Goal: Download file/media: Obtain a digital file from the website

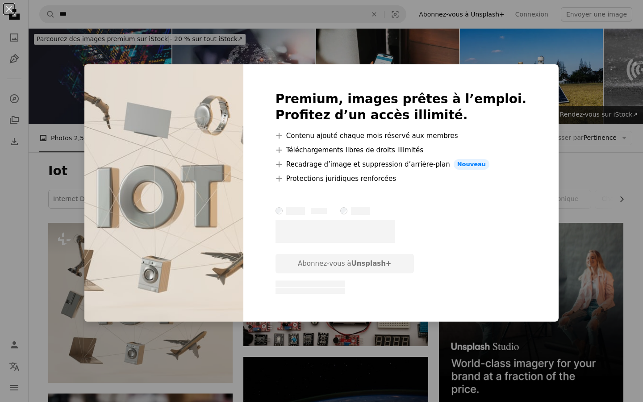
scroll to position [152, 0]
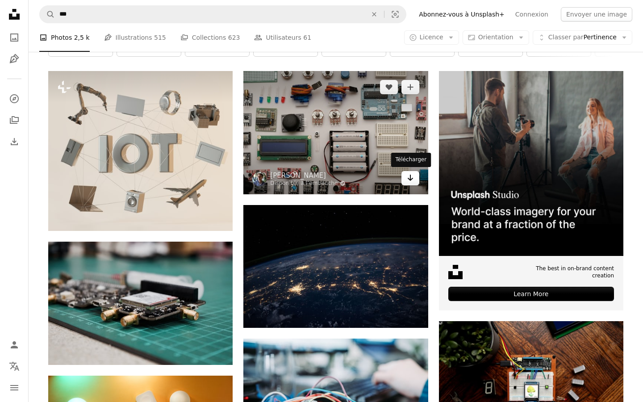
click at [410, 180] on icon "Arrow pointing down" at bounding box center [410, 177] width 7 height 11
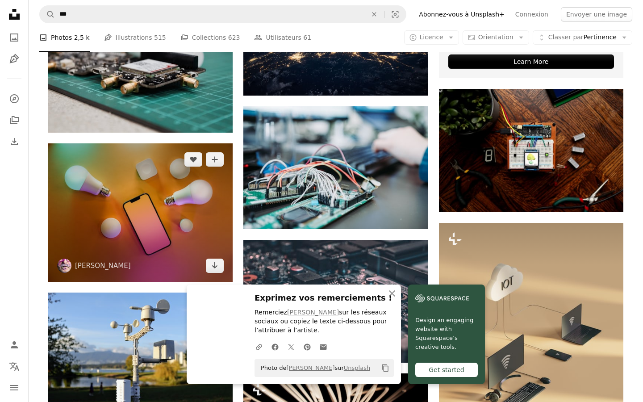
scroll to position [387, 0]
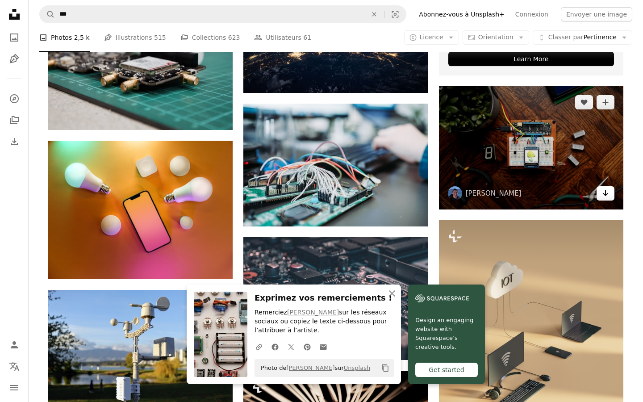
click at [606, 194] on icon "Télécharger" at bounding box center [606, 193] width 6 height 6
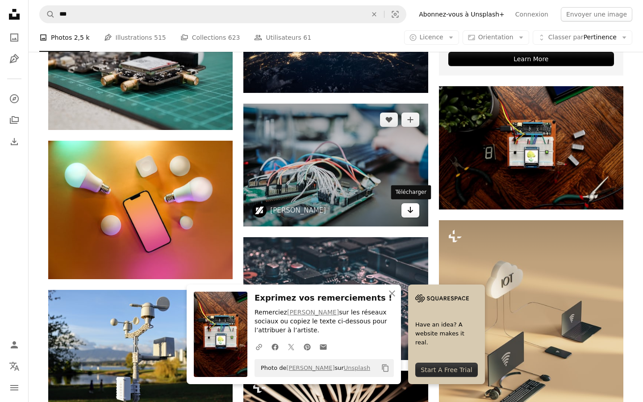
click at [410, 213] on icon "Arrow pointing down" at bounding box center [410, 210] width 7 height 11
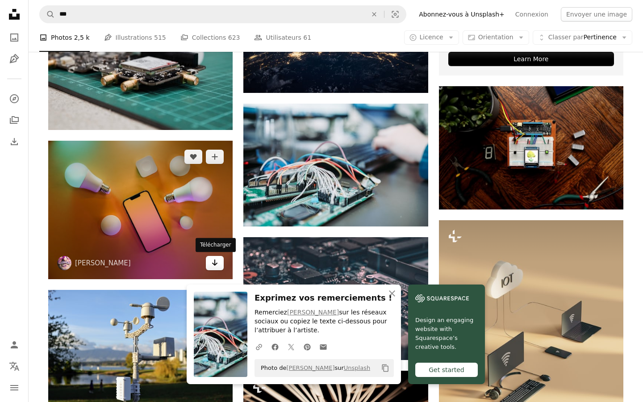
click at [216, 262] on icon "Arrow pointing down" at bounding box center [214, 262] width 7 height 11
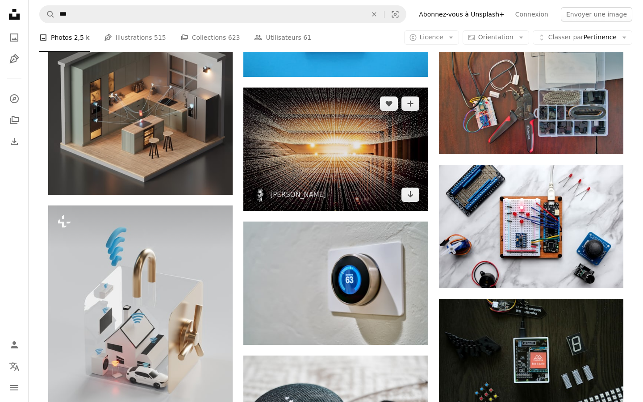
scroll to position [924, 0]
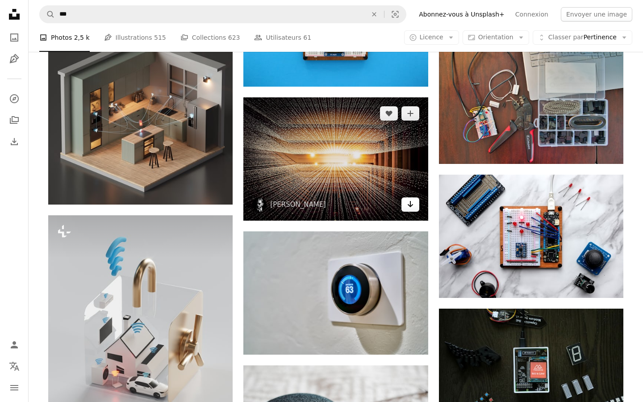
click at [412, 203] on icon "Arrow pointing down" at bounding box center [410, 204] width 7 height 11
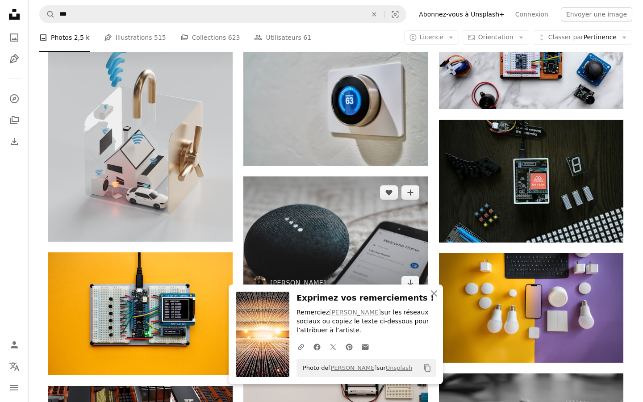
scroll to position [1109, 0]
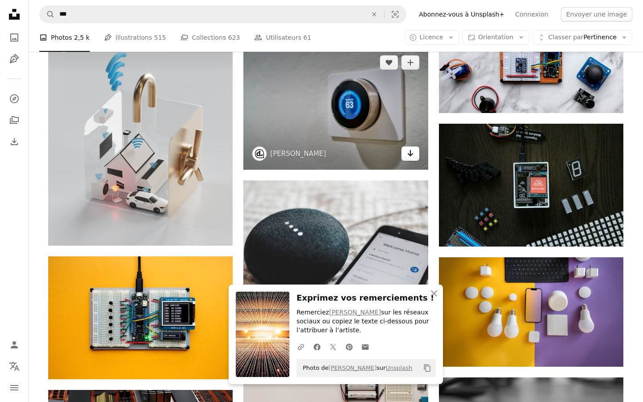
click at [414, 157] on link "Arrow pointing down" at bounding box center [411, 153] width 18 height 14
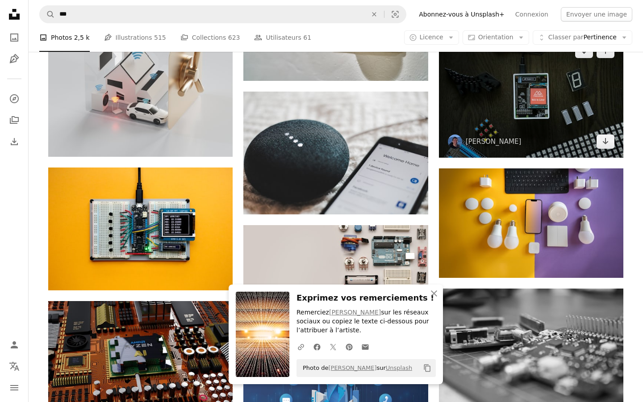
scroll to position [1203, 0]
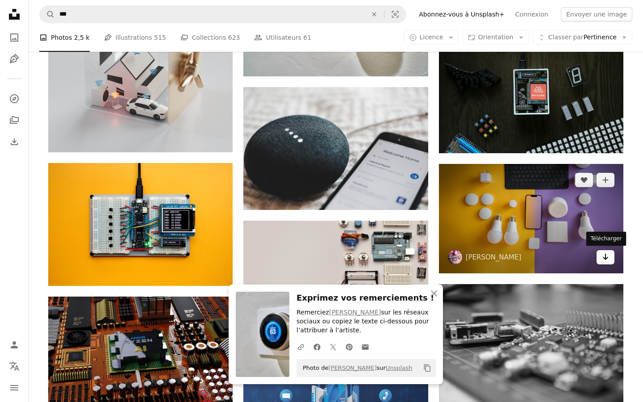
click at [611, 255] on link "Arrow pointing down" at bounding box center [606, 257] width 18 height 14
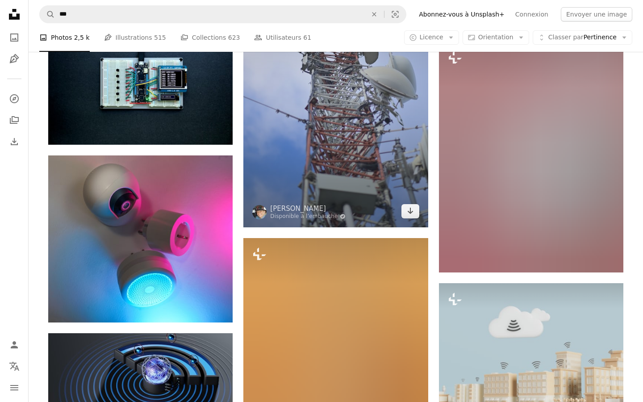
scroll to position [2553, 0]
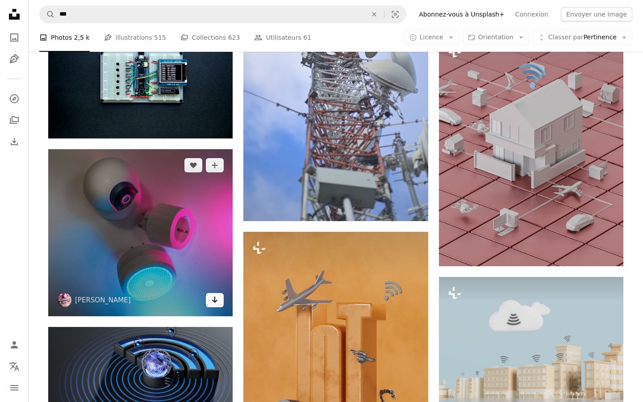
click at [217, 303] on icon "Arrow pointing down" at bounding box center [214, 299] width 7 height 11
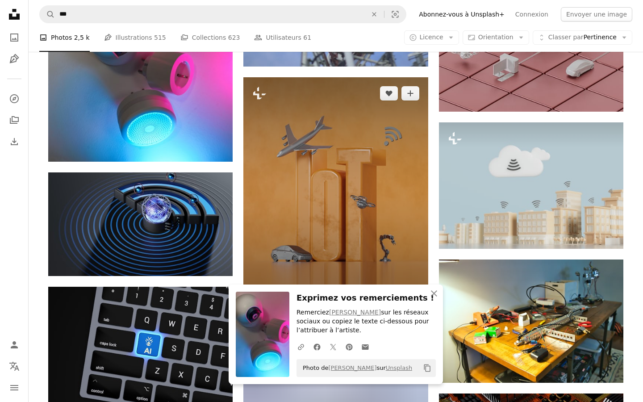
scroll to position [2716, 0]
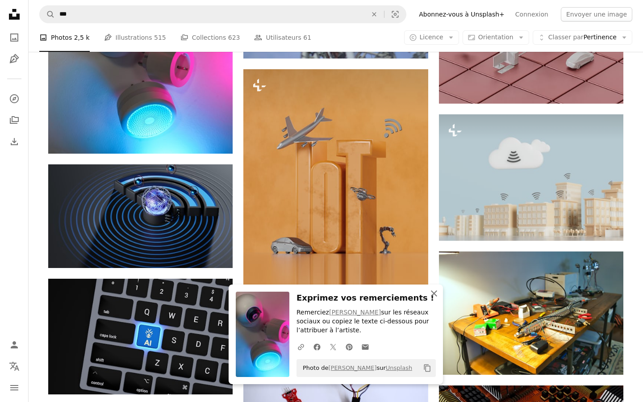
click at [438, 297] on icon "An X shape" at bounding box center [434, 293] width 11 height 11
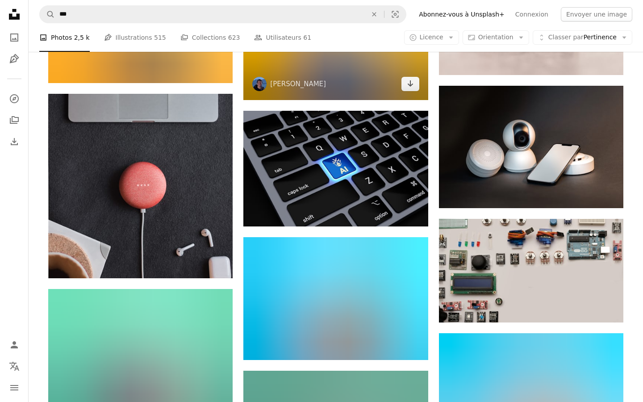
scroll to position [3810, 0]
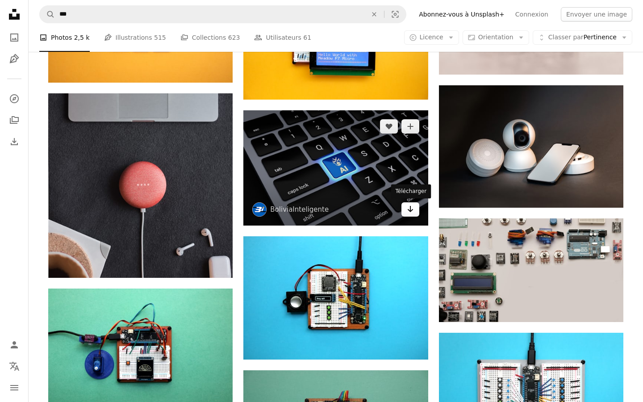
click at [415, 213] on link "Arrow pointing down" at bounding box center [411, 209] width 18 height 14
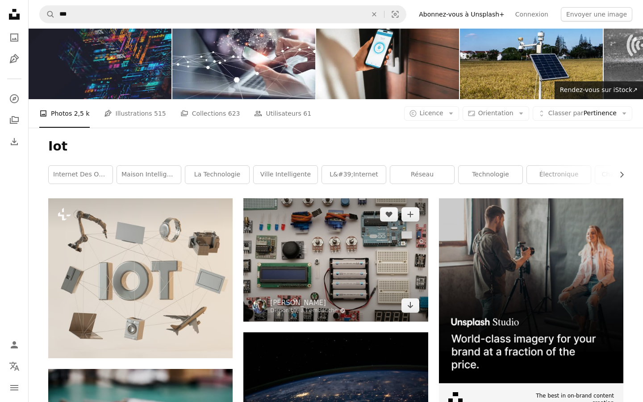
scroll to position [32, 0]
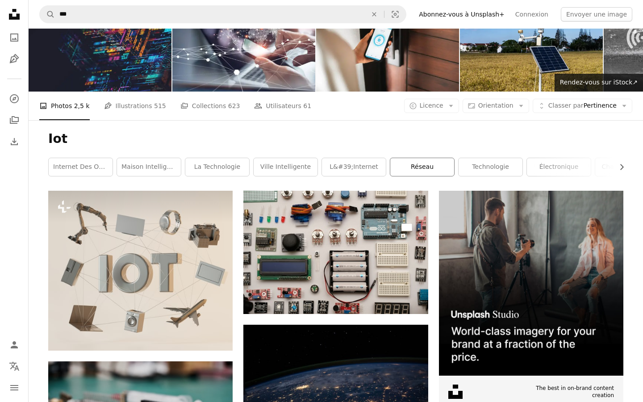
click at [414, 164] on link "réseau" at bounding box center [422, 167] width 64 height 18
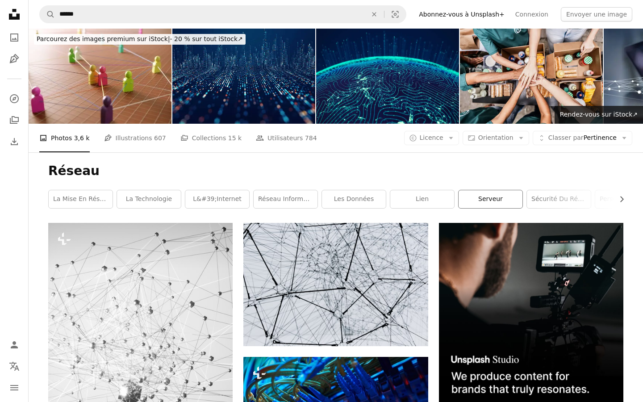
click at [500, 198] on link "serveur" at bounding box center [491, 199] width 64 height 18
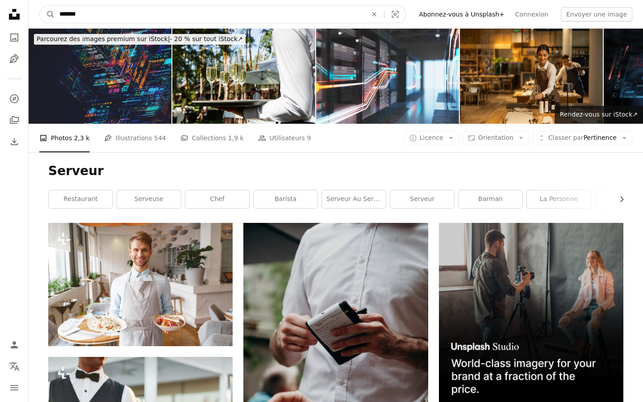
click at [99, 13] on input "*******" at bounding box center [210, 14] width 310 height 17
type input "*"
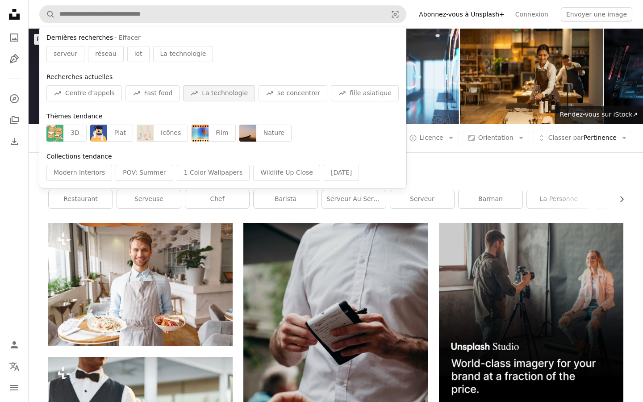
click at [223, 92] on span "La technologie" at bounding box center [225, 93] width 46 height 9
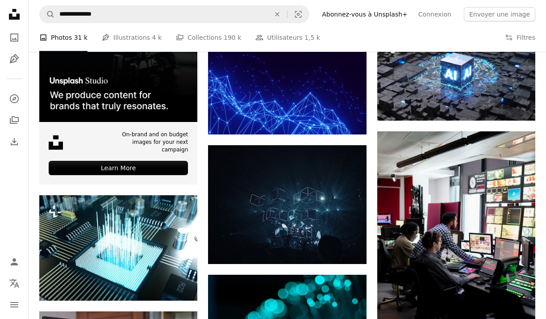
scroll to position [1744, 0]
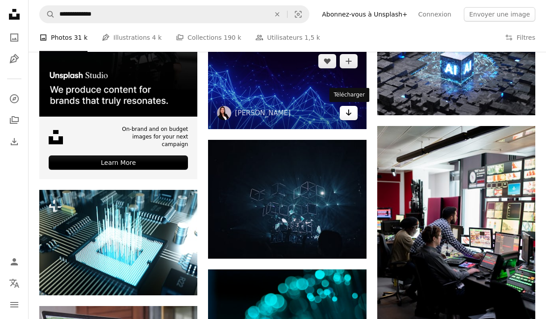
click at [351, 116] on icon "Arrow pointing down" at bounding box center [348, 112] width 7 height 11
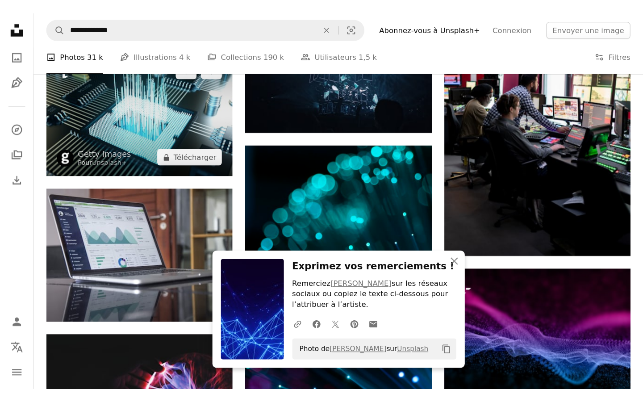
scroll to position [1905, 0]
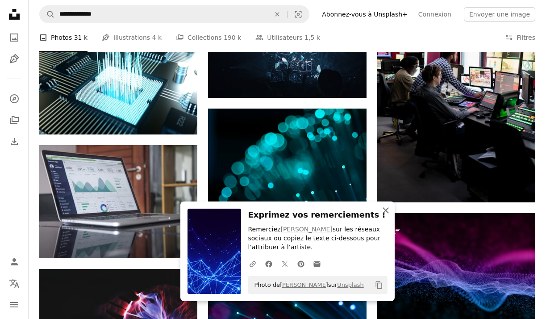
click at [388, 212] on icon "An X shape" at bounding box center [386, 210] width 11 height 11
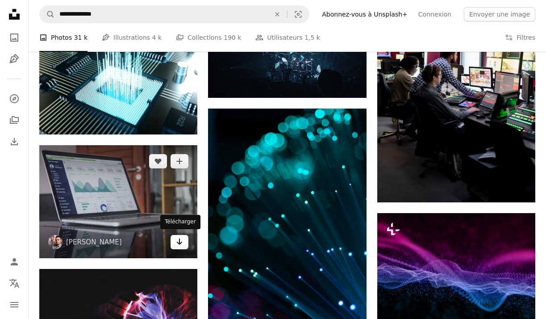
click at [183, 244] on icon "Arrow pointing down" at bounding box center [179, 241] width 7 height 11
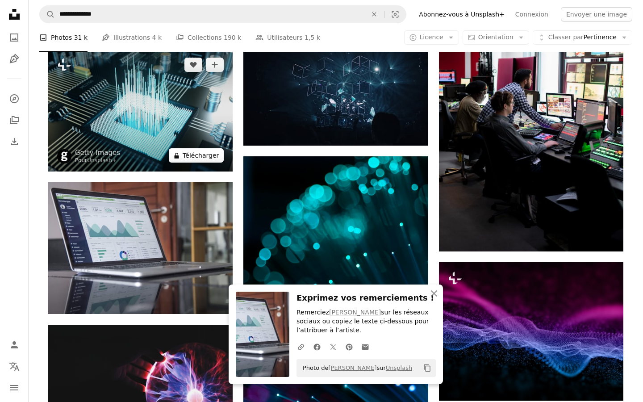
scroll to position [2136, 0]
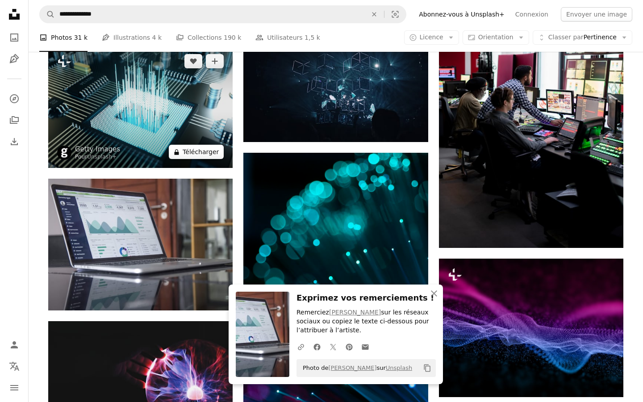
click at [213, 149] on button "A lock Télécharger" at bounding box center [196, 152] width 55 height 14
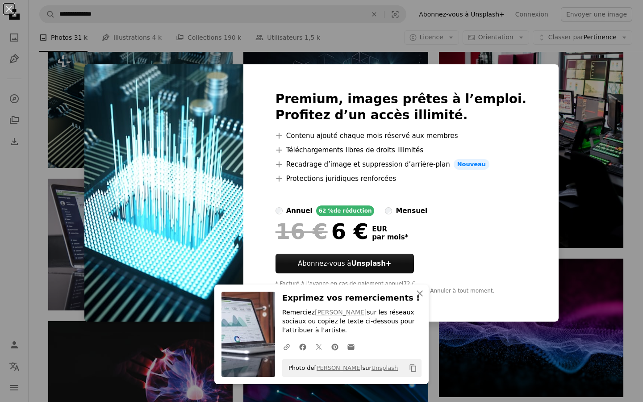
click at [20, 247] on div "An X shape An X shape Fermer Exprimez vos remerciements ! Remerciez [PERSON_NAM…" at bounding box center [321, 201] width 643 height 402
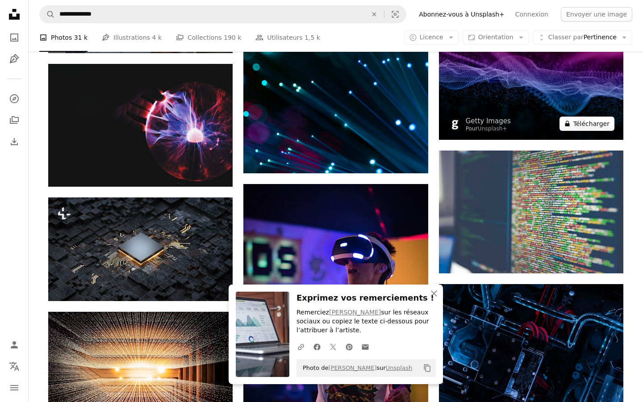
scroll to position [2388, 0]
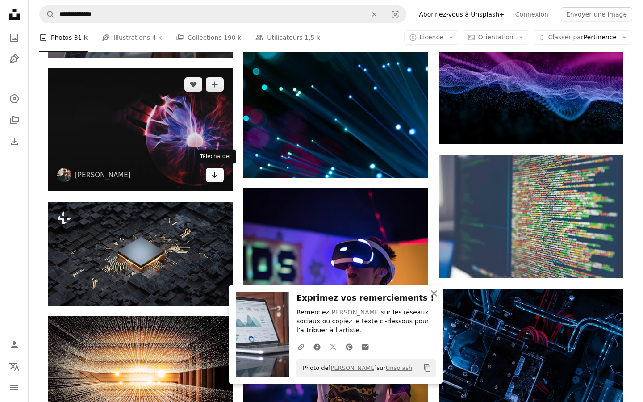
click at [216, 172] on icon "Arrow pointing down" at bounding box center [214, 174] width 7 height 11
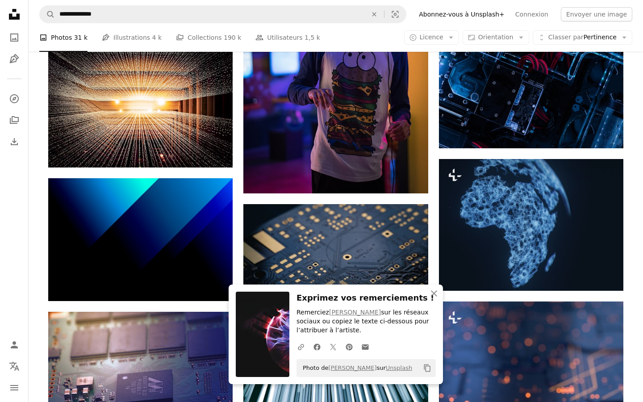
scroll to position [2663, 0]
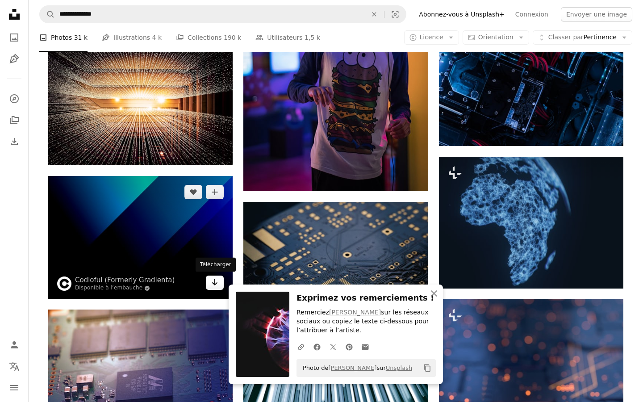
click at [219, 283] on link "Arrow pointing down" at bounding box center [215, 283] width 18 height 14
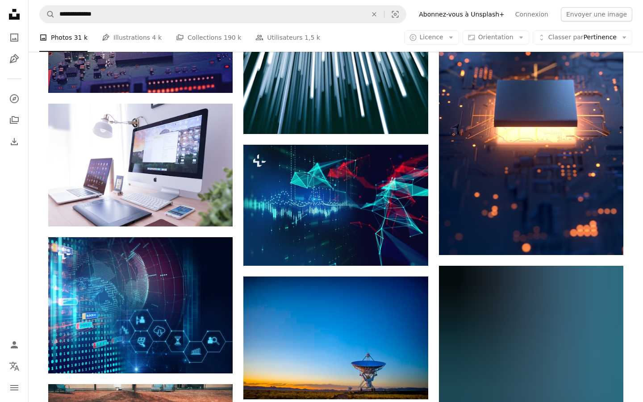
scroll to position [3005, 0]
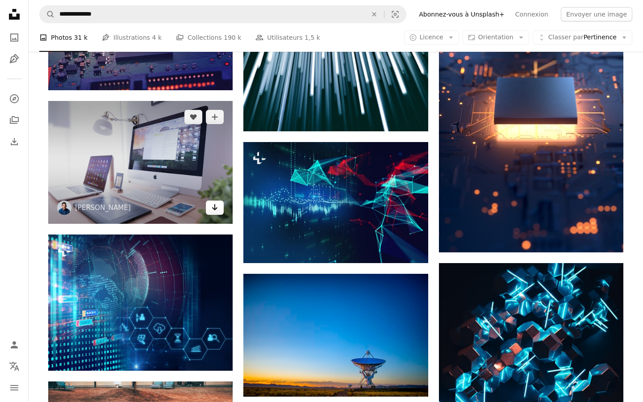
click at [215, 209] on icon "Arrow pointing down" at bounding box center [214, 207] width 7 height 11
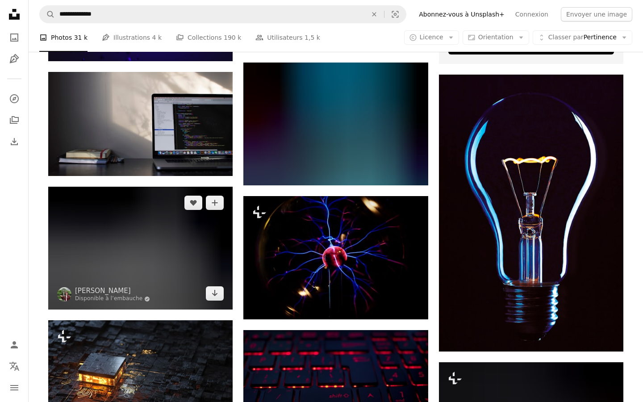
scroll to position [4020, 0]
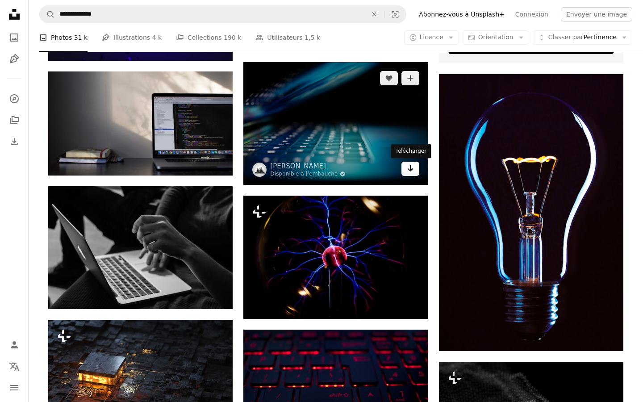
click at [416, 171] on link "Arrow pointing down" at bounding box center [411, 169] width 18 height 14
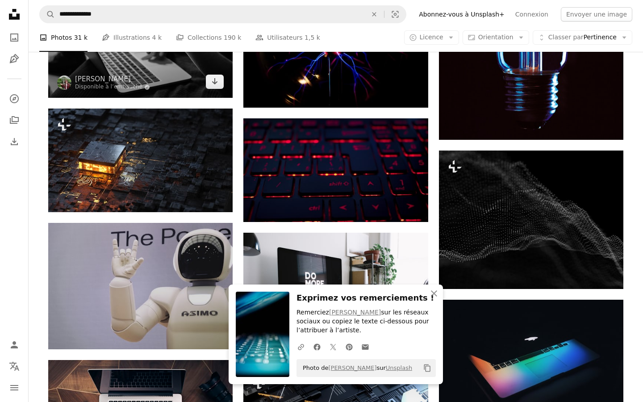
scroll to position [4236, 0]
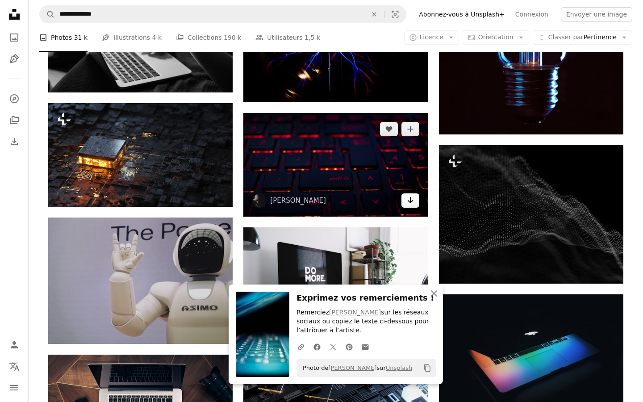
click at [408, 202] on icon "Arrow pointing down" at bounding box center [410, 200] width 7 height 11
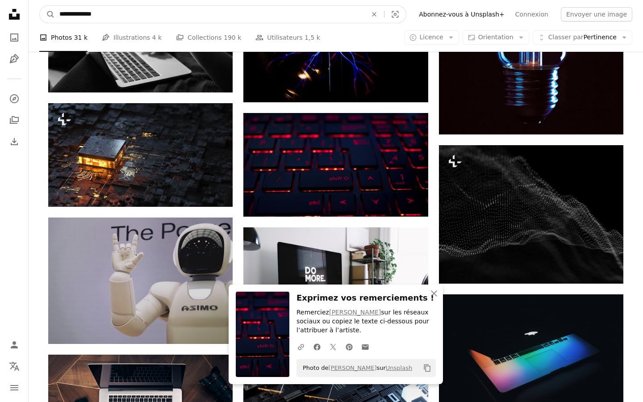
click at [106, 12] on input "**********" at bounding box center [210, 14] width 310 height 17
drag, startPoint x: 125, startPoint y: 17, endPoint x: 46, endPoint y: 14, distance: 79.1
click at [46, 14] on form "**********" at bounding box center [222, 14] width 367 height 18
type input "******"
click at [47, 14] on button "A magnifying glass" at bounding box center [47, 14] width 15 height 17
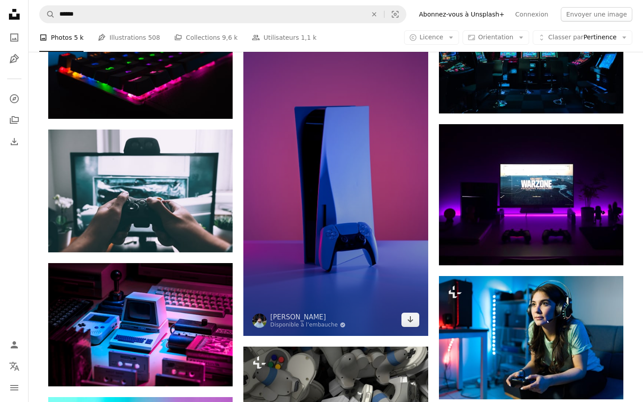
scroll to position [481, 0]
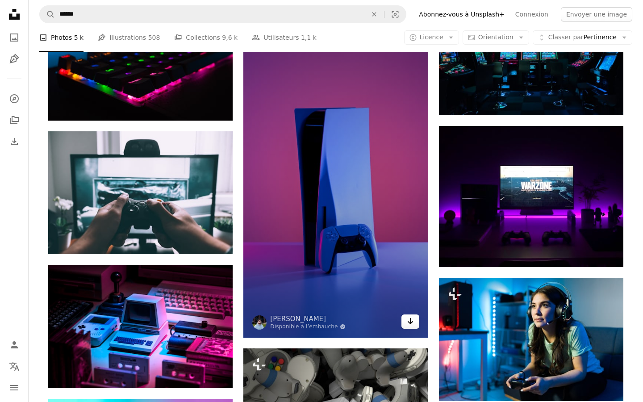
click at [415, 323] on link "Arrow pointing down" at bounding box center [411, 321] width 18 height 14
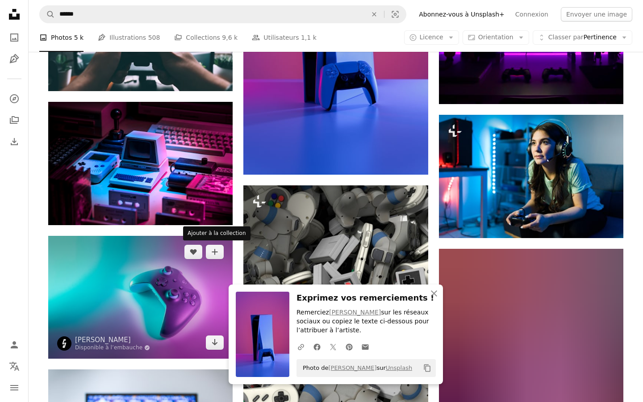
scroll to position [644, 0]
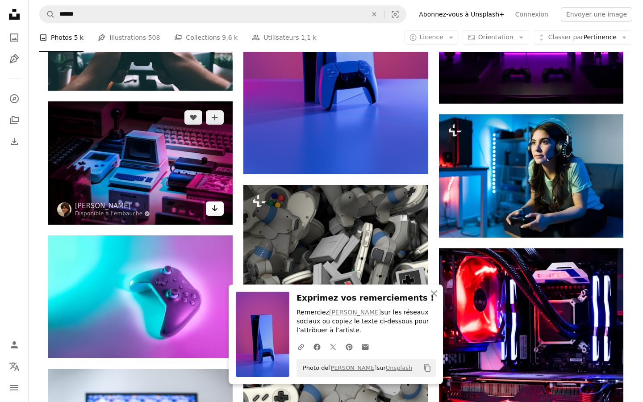
click at [215, 212] on icon "Arrow pointing down" at bounding box center [214, 208] width 7 height 11
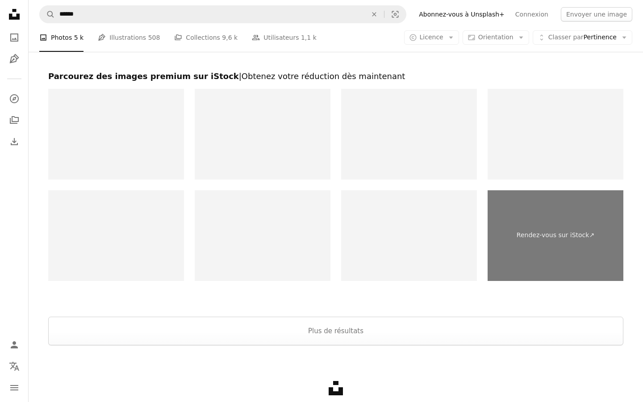
scroll to position [1722, 0]
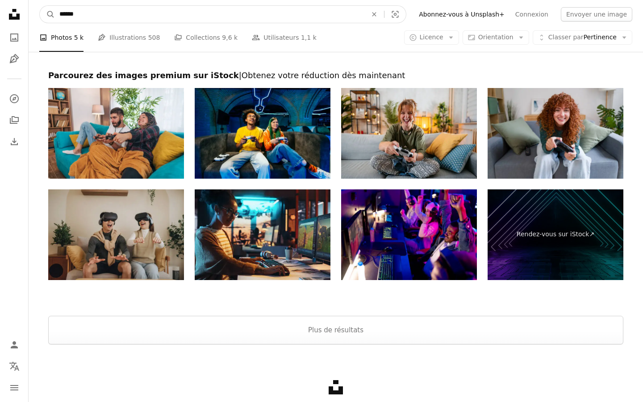
click at [103, 22] on input "******" at bounding box center [210, 14] width 310 height 17
type input "*"
type input "**********"
click at [47, 14] on button "A magnifying glass" at bounding box center [47, 14] width 15 height 17
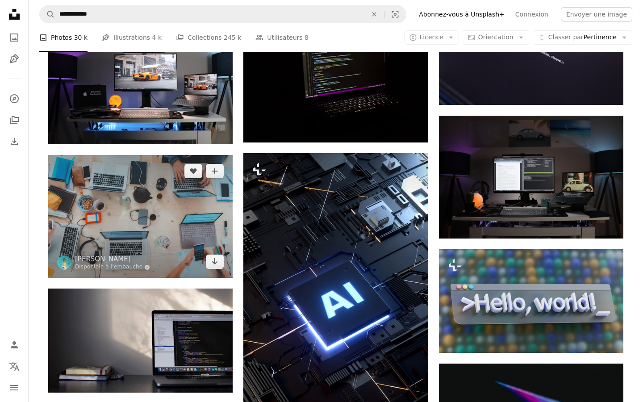
scroll to position [620, 0]
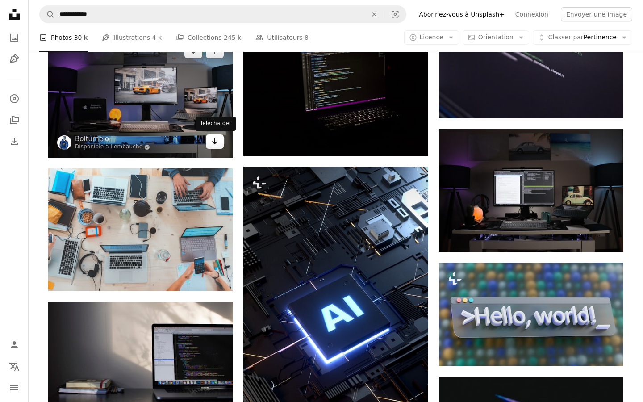
click at [217, 142] on icon "Télécharger" at bounding box center [215, 141] width 6 height 6
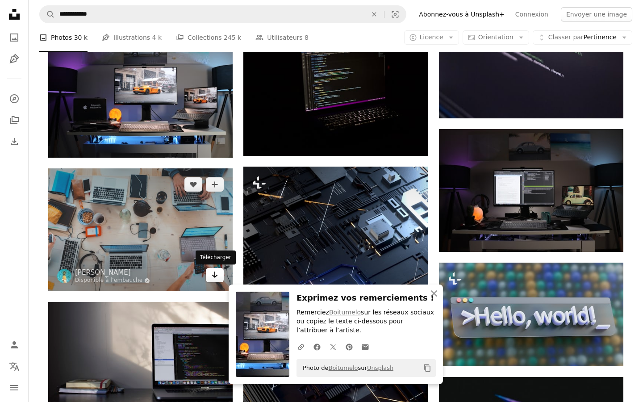
click at [218, 276] on icon "Arrow pointing down" at bounding box center [214, 274] width 7 height 11
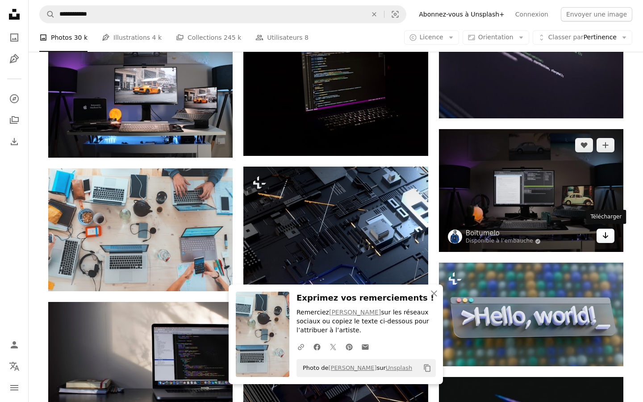
click at [607, 236] on icon "Arrow pointing down" at bounding box center [605, 235] width 7 height 11
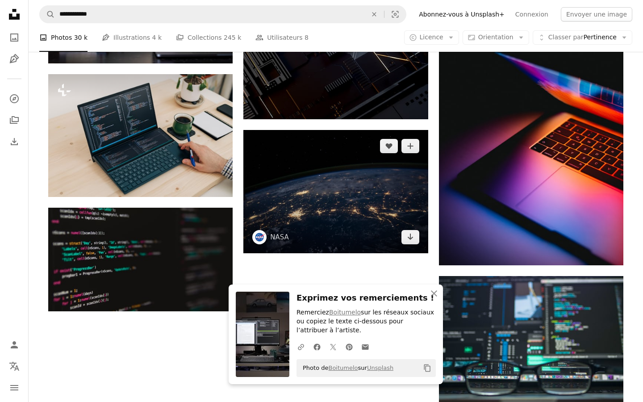
scroll to position [967, 0]
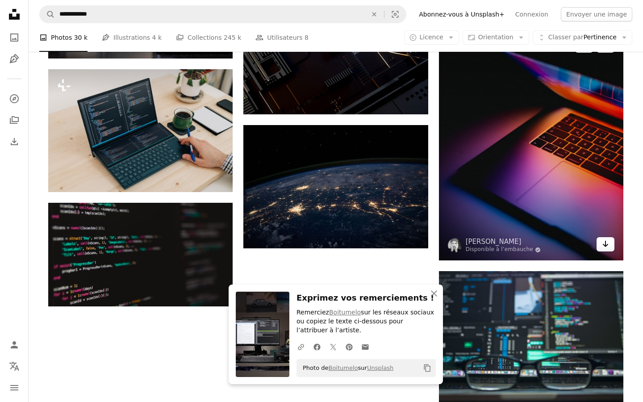
click at [605, 245] on icon "Arrow pointing down" at bounding box center [605, 243] width 7 height 11
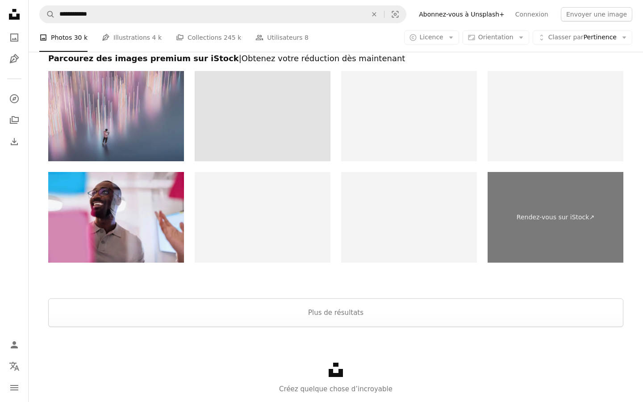
scroll to position [1491, 0]
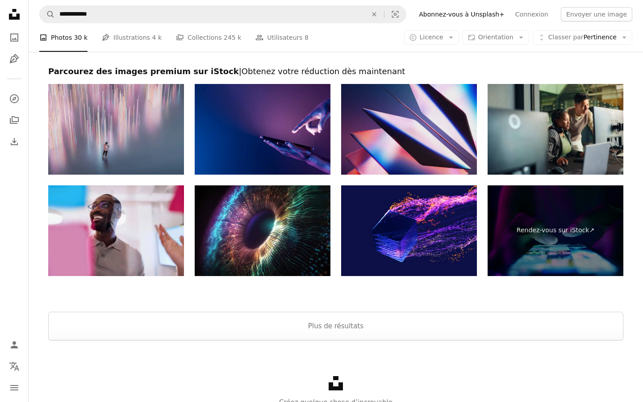
click at [462, 159] on img at bounding box center [409, 129] width 136 height 91
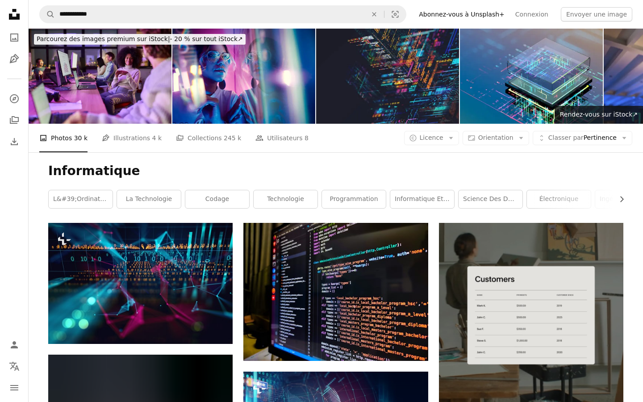
scroll to position [0, 0]
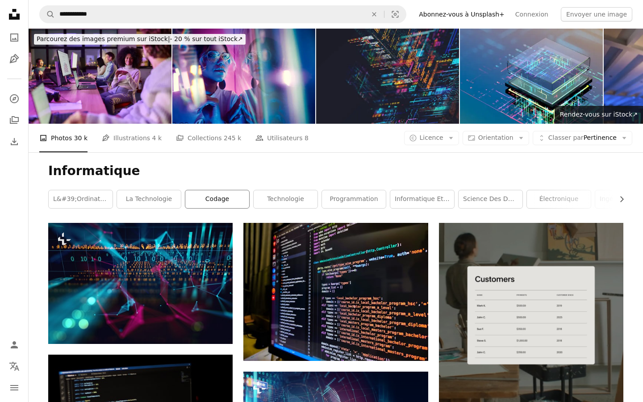
click at [221, 198] on link "codage" at bounding box center [217, 199] width 64 height 18
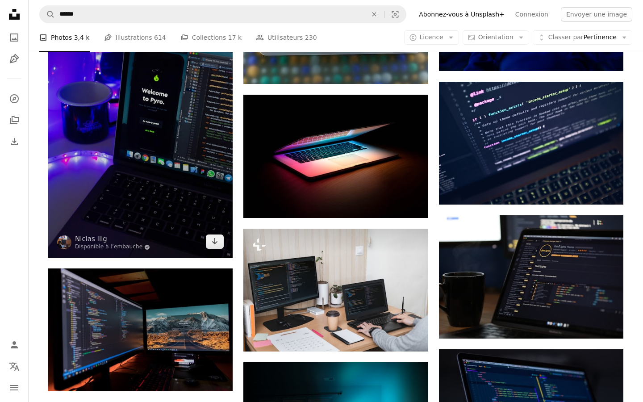
scroll to position [791, 0]
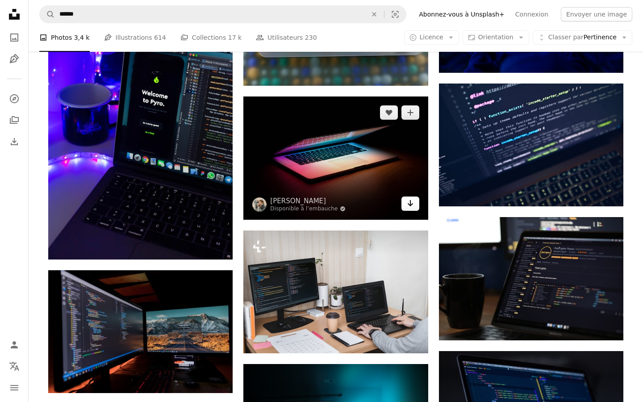
click at [409, 201] on icon "Arrow pointing down" at bounding box center [410, 203] width 7 height 11
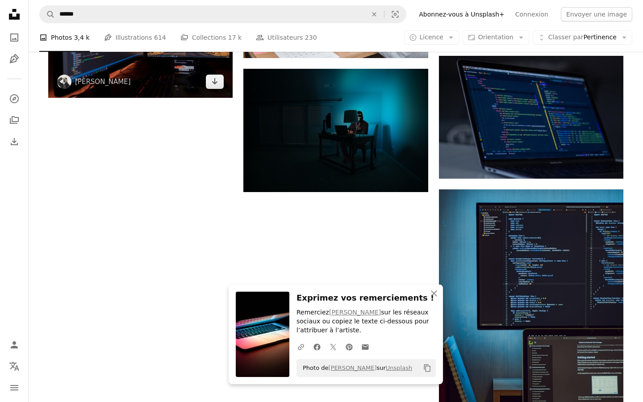
scroll to position [1100, 0]
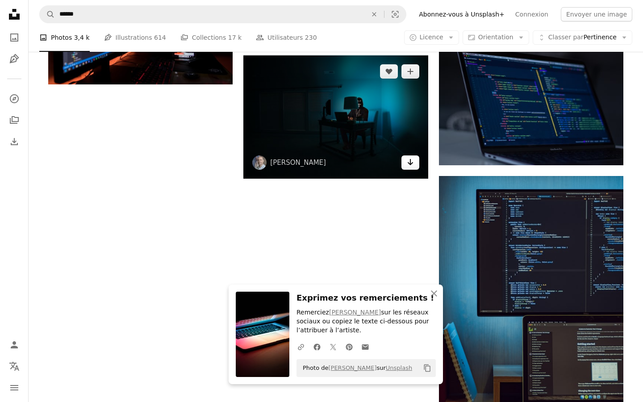
click at [413, 163] on icon "Arrow pointing down" at bounding box center [410, 162] width 7 height 11
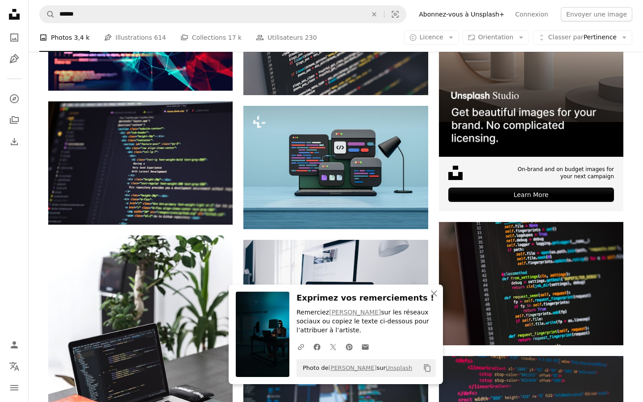
scroll to position [243, 0]
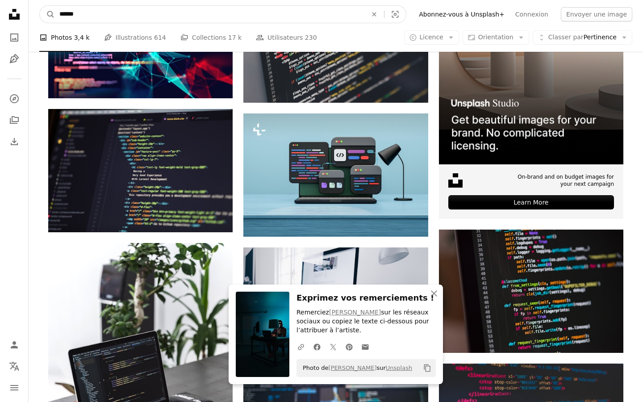
click at [87, 19] on input "******" at bounding box center [210, 14] width 310 height 17
type input "*"
type input "**********"
click at [47, 14] on button "A magnifying glass" at bounding box center [47, 14] width 15 height 17
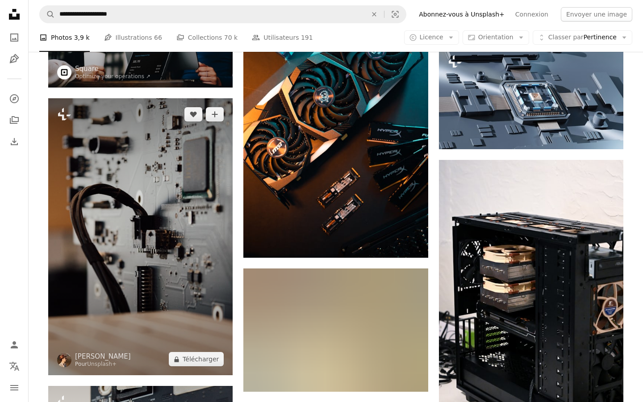
scroll to position [564, 0]
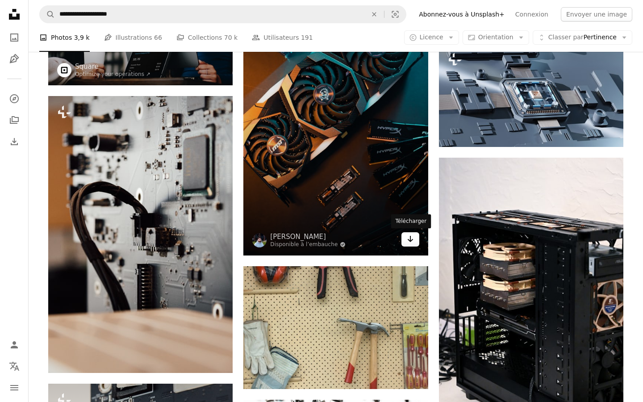
click at [410, 241] on icon "Télécharger" at bounding box center [410, 239] width 6 height 6
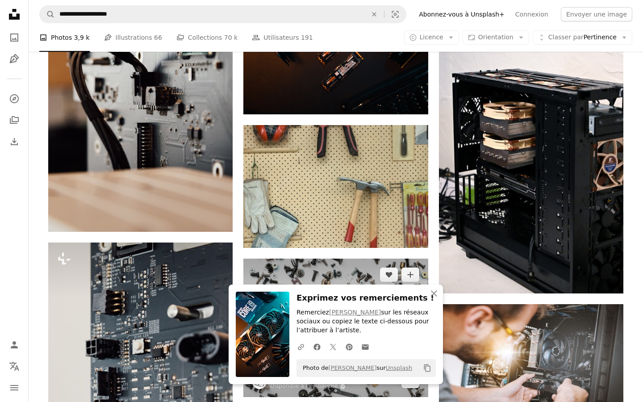
scroll to position [705, 0]
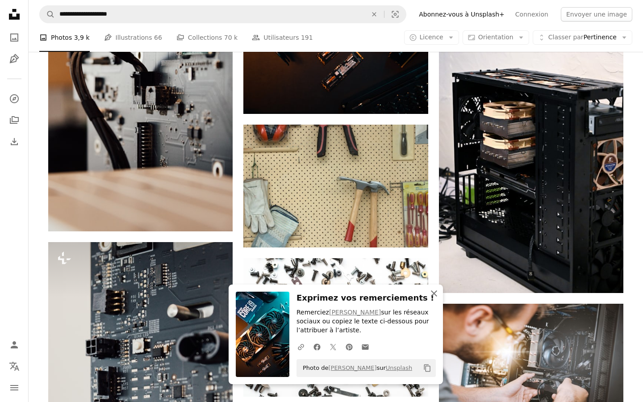
click at [438, 296] on icon "An X shape" at bounding box center [434, 293] width 11 height 11
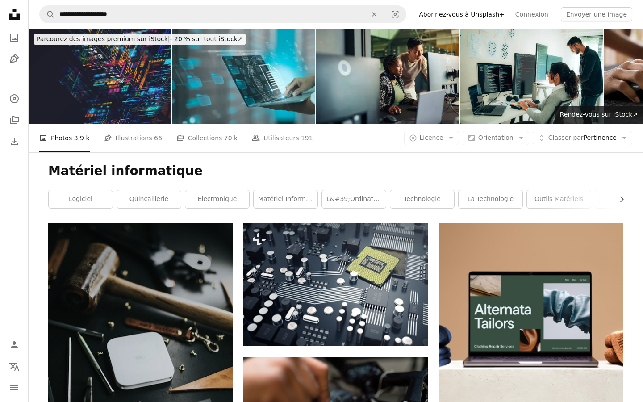
scroll to position [0, 0]
click at [293, 199] on link "Matériel informatique" at bounding box center [286, 199] width 64 height 18
click at [362, 196] on link "l&#39;ordinateur" at bounding box center [354, 199] width 64 height 18
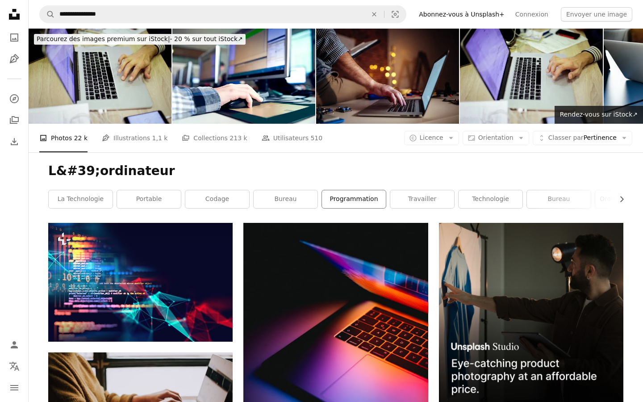
click at [366, 201] on link "programmation" at bounding box center [354, 199] width 64 height 18
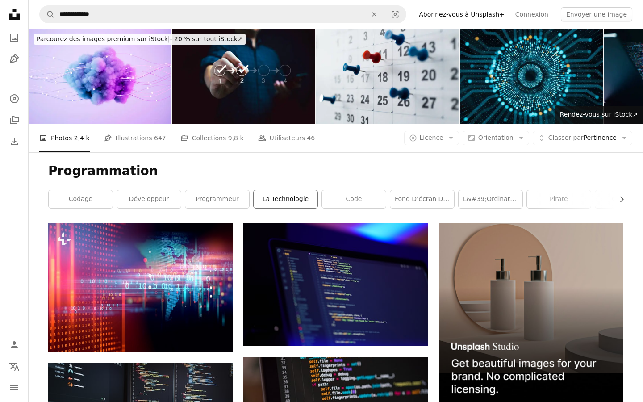
click at [306, 193] on link "La technologie" at bounding box center [286, 199] width 64 height 18
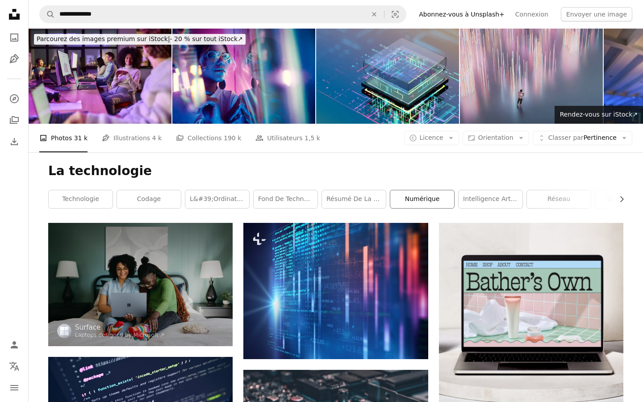
click at [424, 200] on link "numérique" at bounding box center [422, 199] width 64 height 18
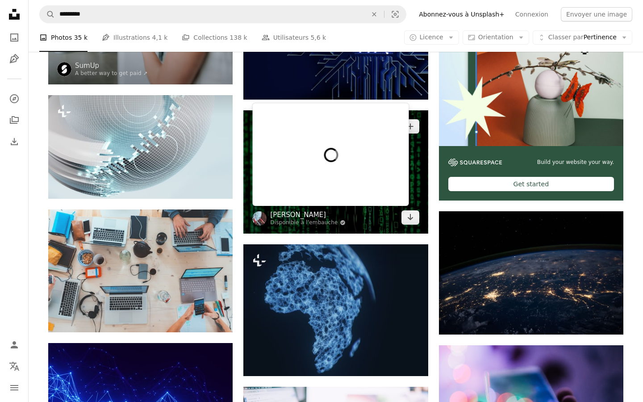
scroll to position [275, 0]
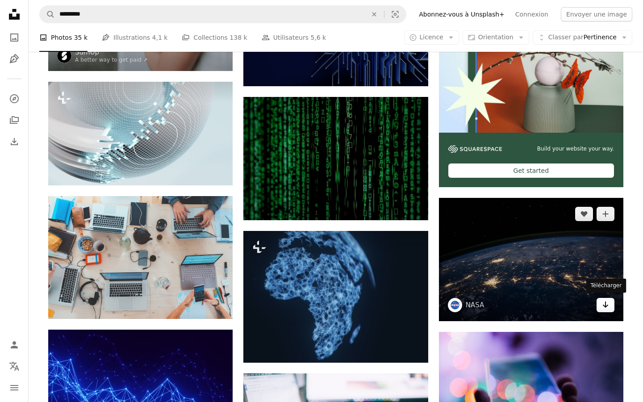
click at [609, 305] on icon "Arrow pointing down" at bounding box center [605, 304] width 7 height 11
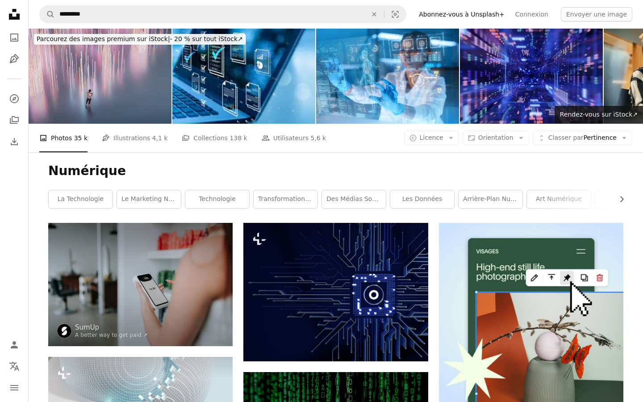
scroll to position [0, 0]
click at [275, 197] on link "transformation numérique" at bounding box center [286, 199] width 64 height 18
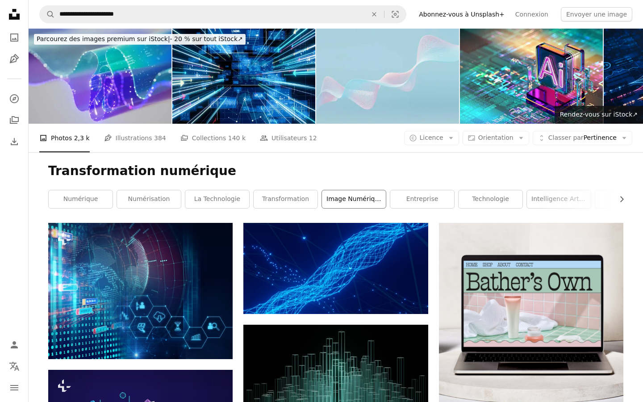
click at [351, 202] on link "image numérique" at bounding box center [354, 199] width 64 height 18
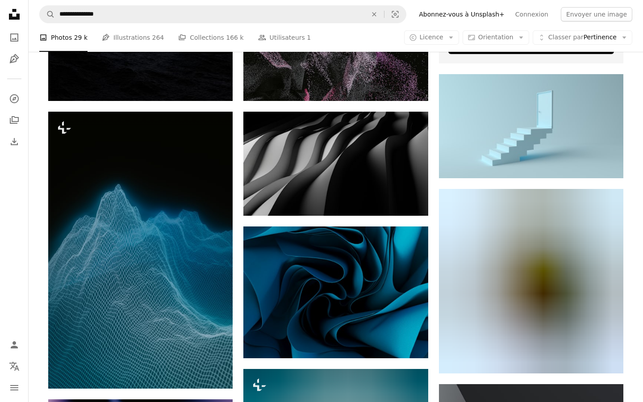
scroll to position [400, 0]
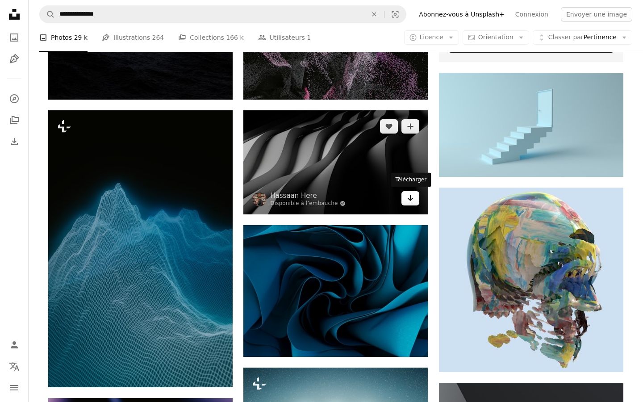
click at [414, 197] on icon "Arrow pointing down" at bounding box center [410, 197] width 7 height 11
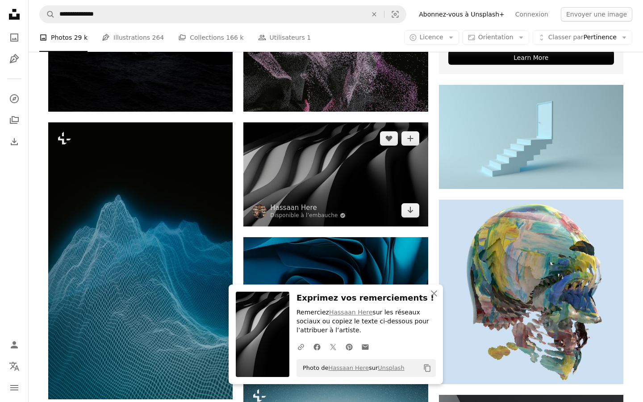
scroll to position [385, 0]
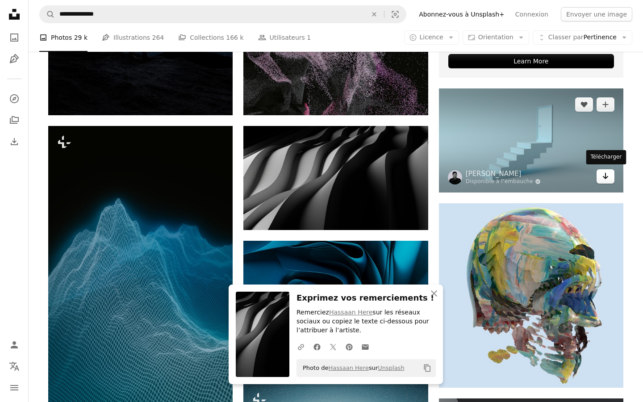
click at [612, 176] on link "Arrow pointing down" at bounding box center [606, 176] width 18 height 14
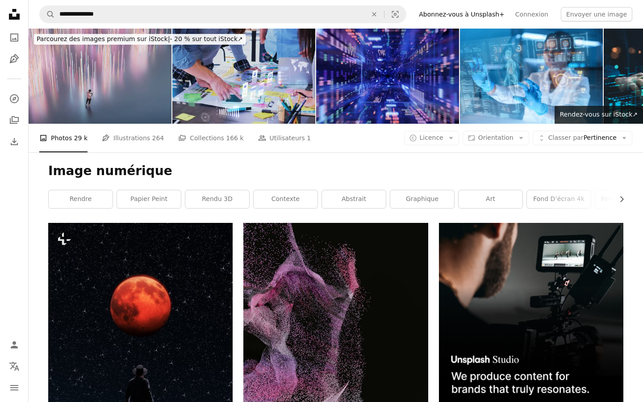
scroll to position [0, 0]
click at [413, 200] on link "graphique" at bounding box center [422, 199] width 64 height 18
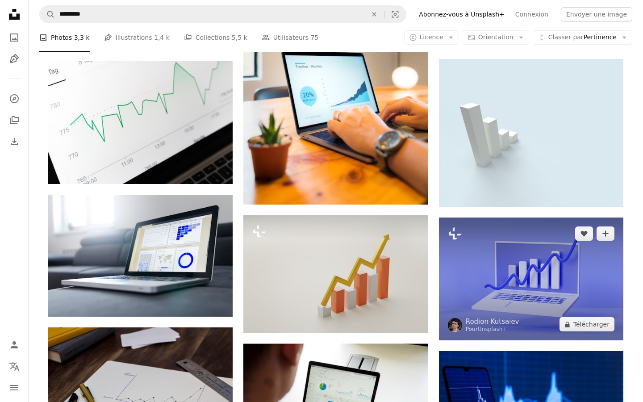
scroll to position [542, 0]
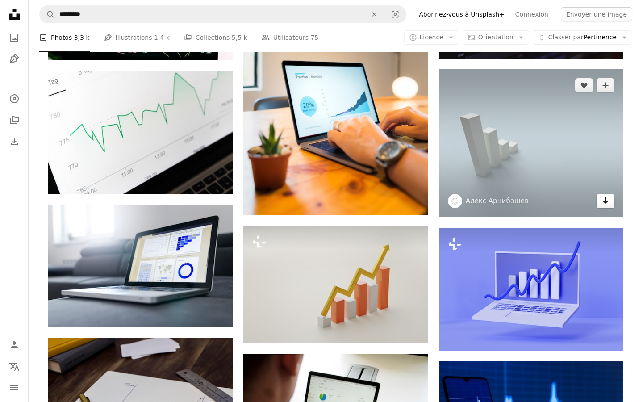
click at [611, 202] on link "Arrow pointing down" at bounding box center [606, 201] width 18 height 14
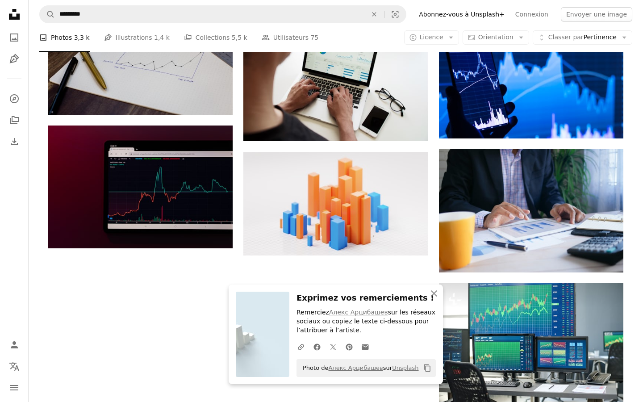
scroll to position [888, 0]
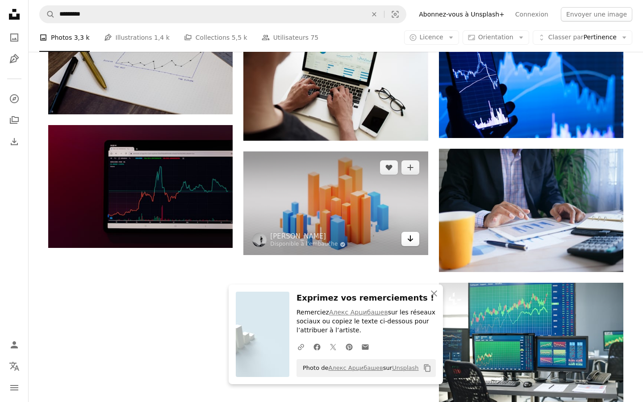
click at [415, 238] on link "Arrow pointing down" at bounding box center [411, 239] width 18 height 14
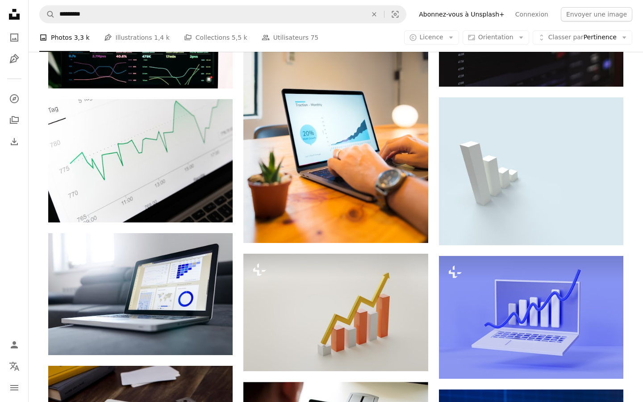
scroll to position [510, 0]
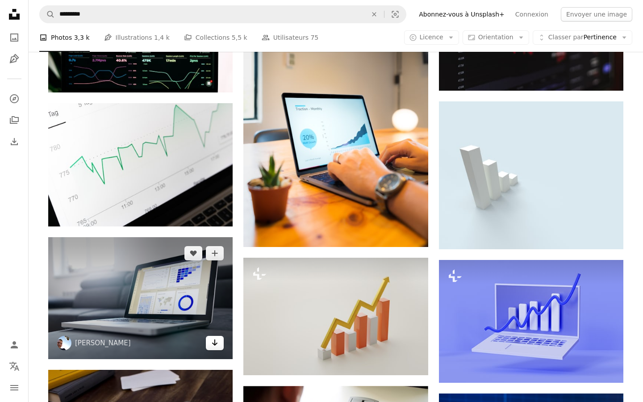
click at [215, 347] on icon "Arrow pointing down" at bounding box center [214, 342] width 7 height 11
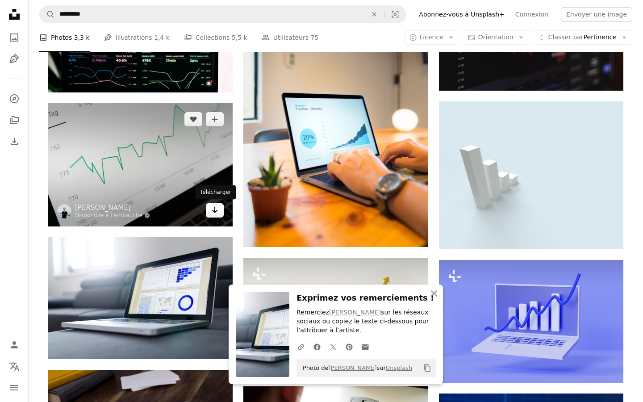
click at [215, 209] on icon "Télécharger" at bounding box center [215, 210] width 6 height 6
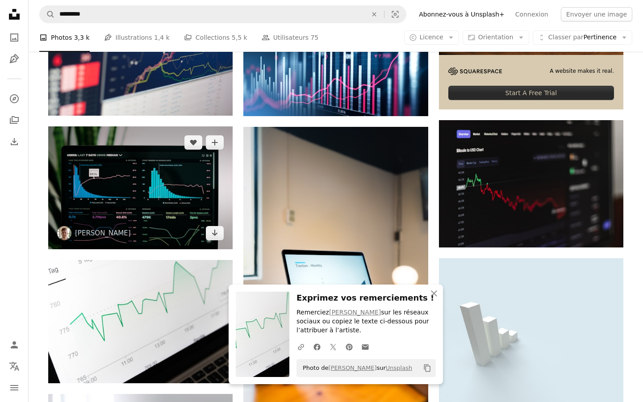
scroll to position [342, 0]
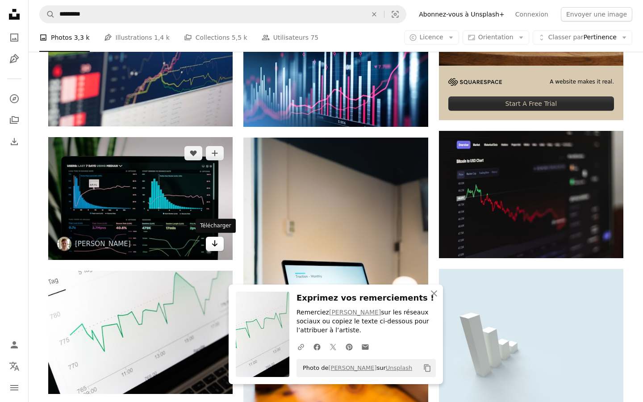
click at [213, 247] on icon "Arrow pointing down" at bounding box center [214, 243] width 7 height 11
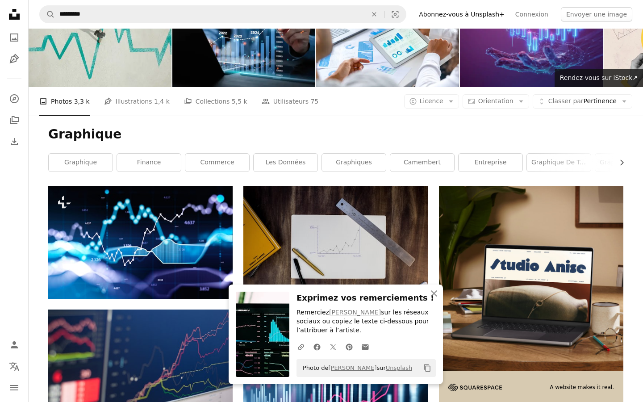
scroll to position [36, 0]
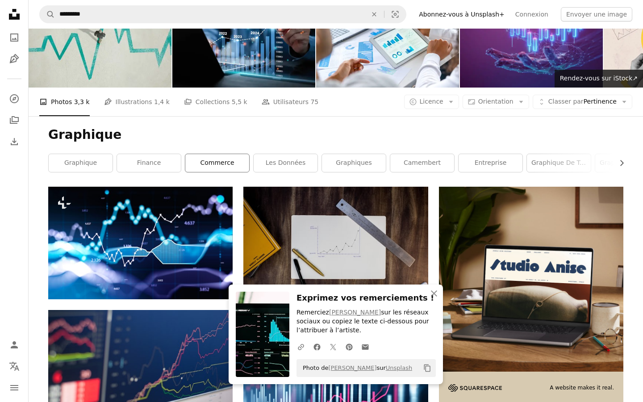
click at [229, 165] on link "commerce" at bounding box center [217, 163] width 64 height 18
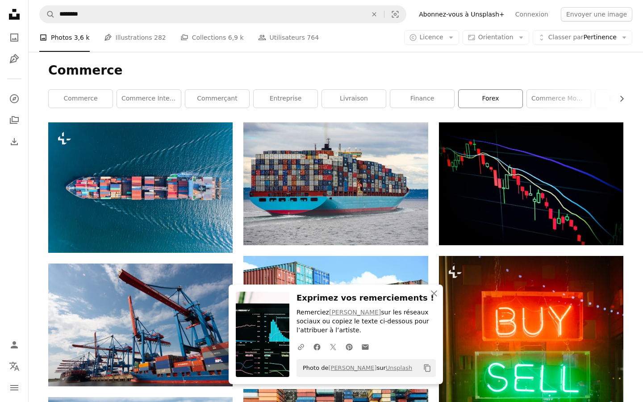
click at [507, 102] on link "forex" at bounding box center [491, 99] width 64 height 18
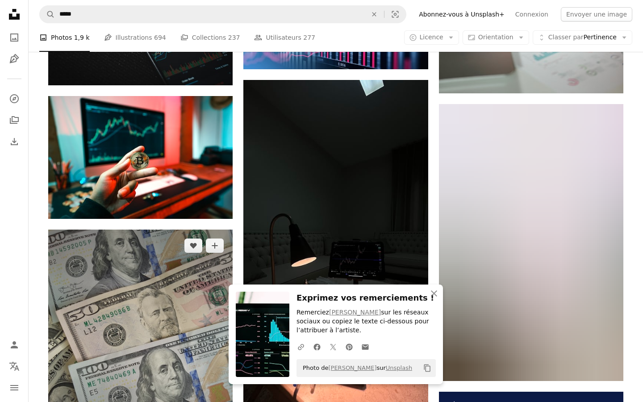
scroll to position [656, 0]
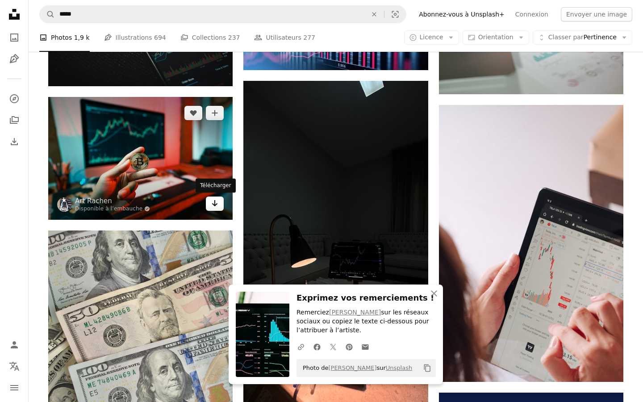
click at [214, 198] on icon "Arrow pointing down" at bounding box center [214, 203] width 7 height 11
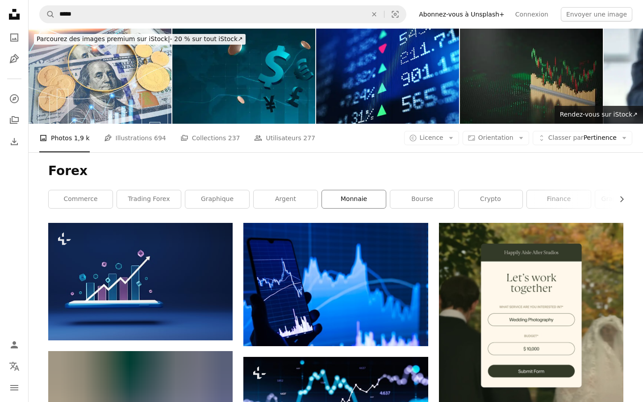
scroll to position [0, 0]
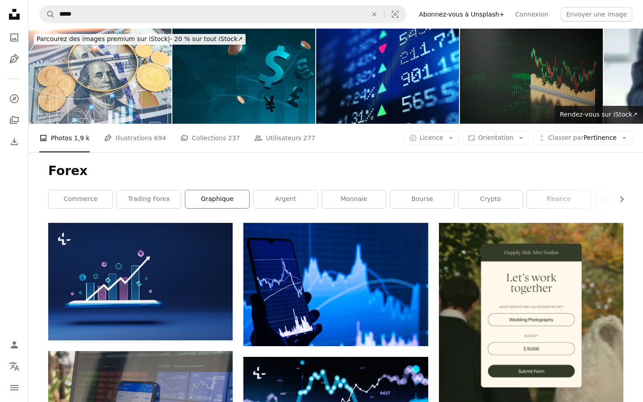
click at [224, 196] on link "graphique" at bounding box center [217, 199] width 64 height 18
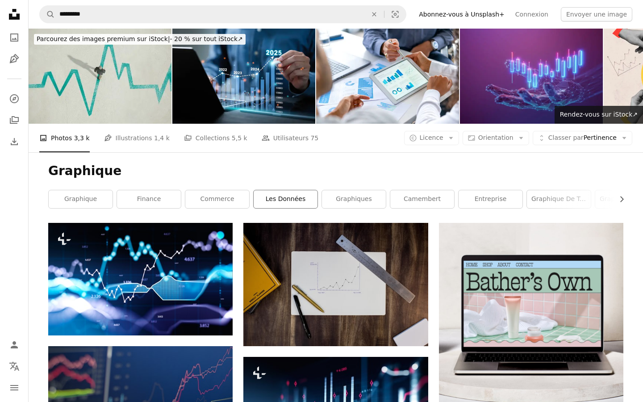
click at [293, 200] on link "Les données" at bounding box center [286, 199] width 64 height 18
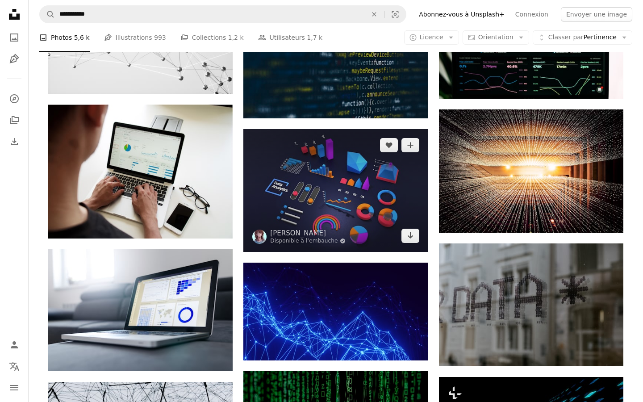
scroll to position [649, 0]
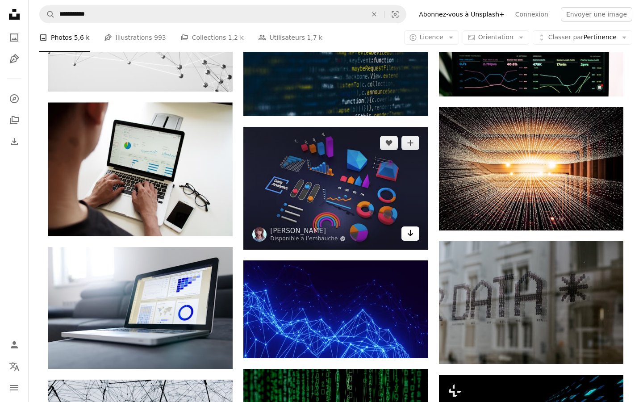
click at [413, 234] on icon "Arrow pointing down" at bounding box center [410, 233] width 7 height 11
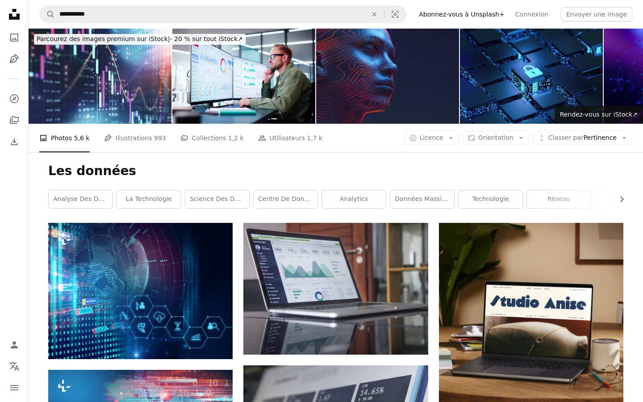
scroll to position [0, 0]
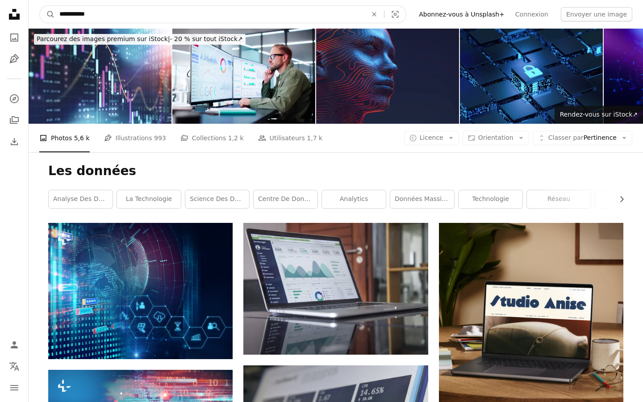
drag, startPoint x: 98, startPoint y: 15, endPoint x: 38, endPoint y: 14, distance: 60.8
click at [38, 14] on nav "**********" at bounding box center [336, 14] width 615 height 29
type input "*********"
click at [47, 14] on button "A magnifying glass" at bounding box center [47, 14] width 15 height 17
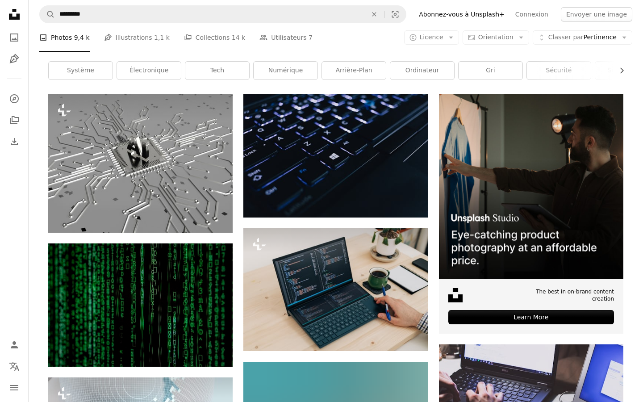
scroll to position [129, 0]
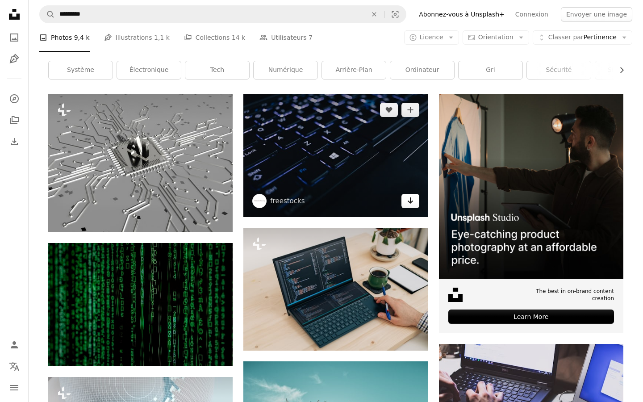
click at [416, 201] on link "Arrow pointing down" at bounding box center [411, 201] width 18 height 14
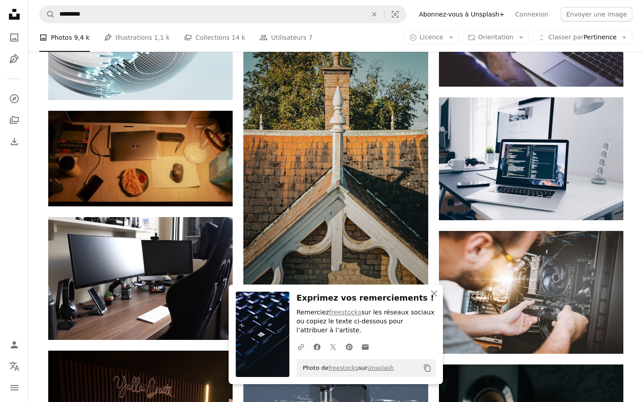
scroll to position [514, 0]
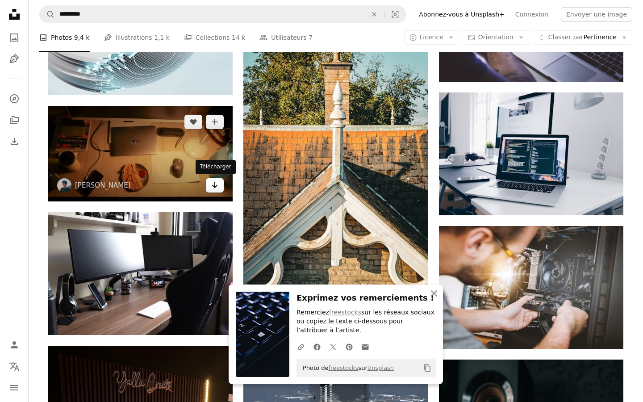
click at [217, 184] on icon "Télécharger" at bounding box center [215, 185] width 6 height 6
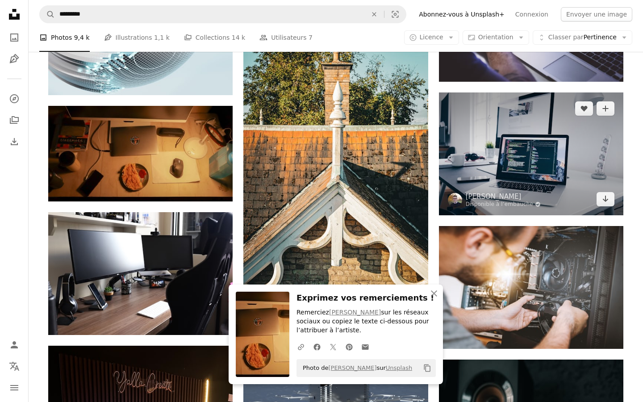
scroll to position [535, 0]
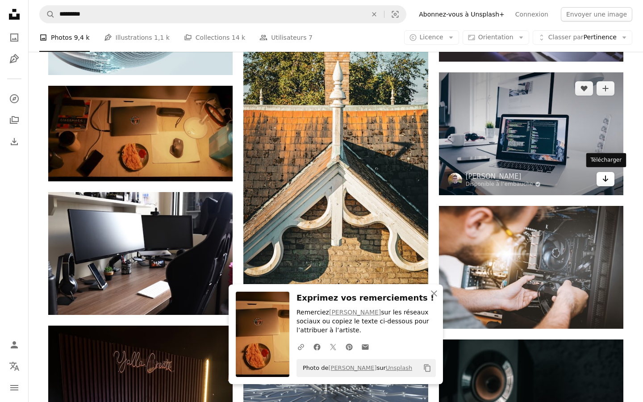
click at [606, 181] on icon "Arrow pointing down" at bounding box center [605, 178] width 7 height 11
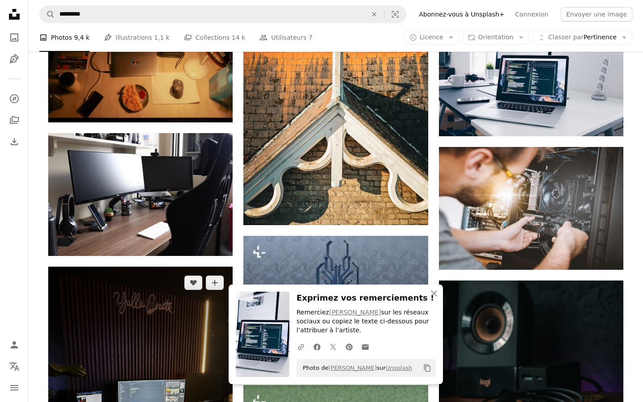
scroll to position [601, 0]
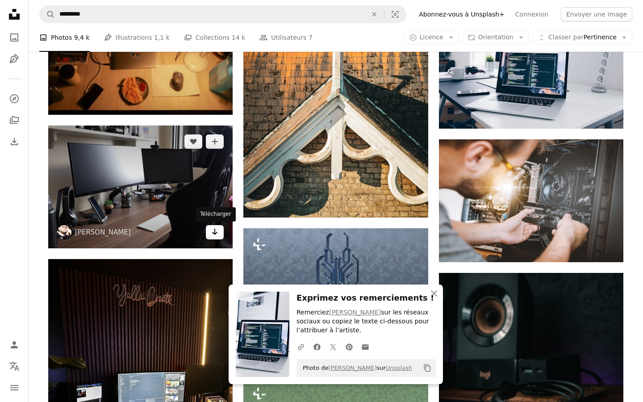
click at [214, 238] on link "Arrow pointing down" at bounding box center [215, 232] width 18 height 14
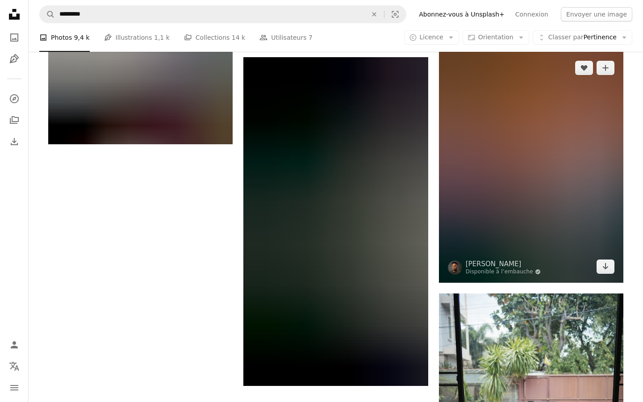
scroll to position [1177, 0]
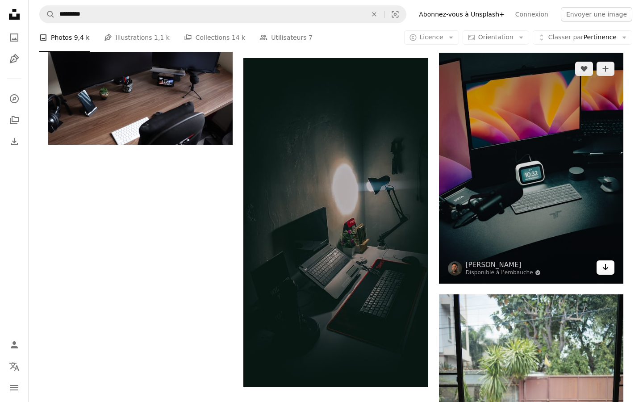
click at [606, 267] on icon "Télécharger" at bounding box center [606, 267] width 6 height 6
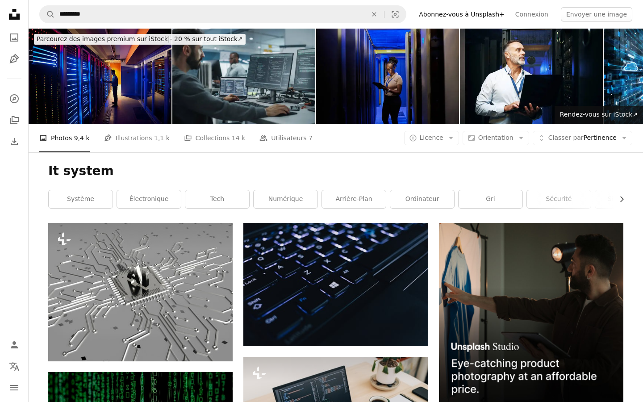
scroll to position [0, 0]
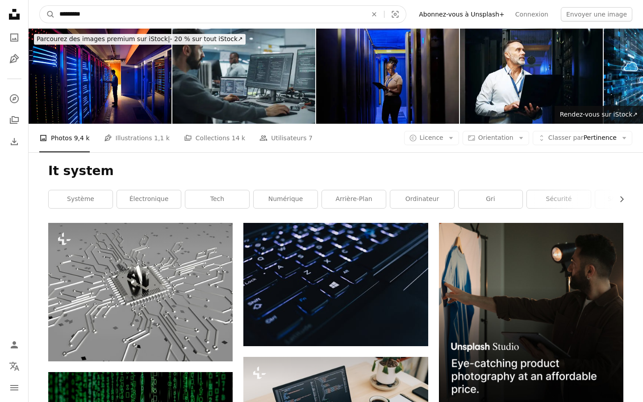
click at [93, 14] on input "*********" at bounding box center [210, 14] width 310 height 17
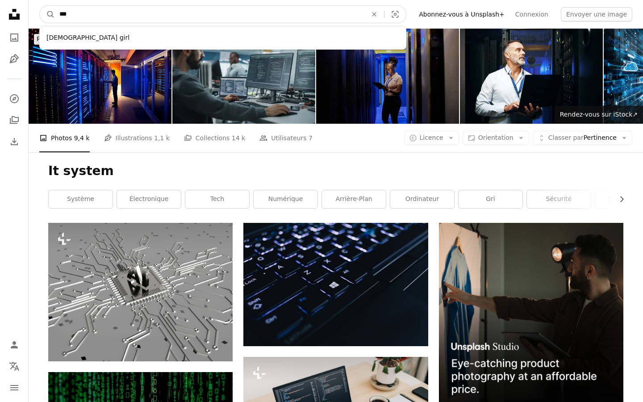
type input "**"
click at [47, 14] on button "A magnifying glass" at bounding box center [47, 14] width 15 height 17
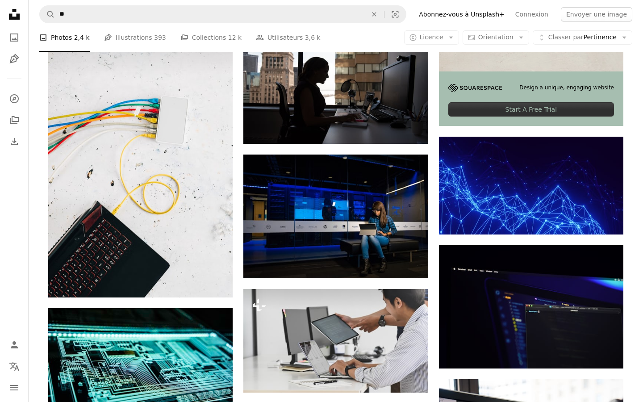
scroll to position [338, 0]
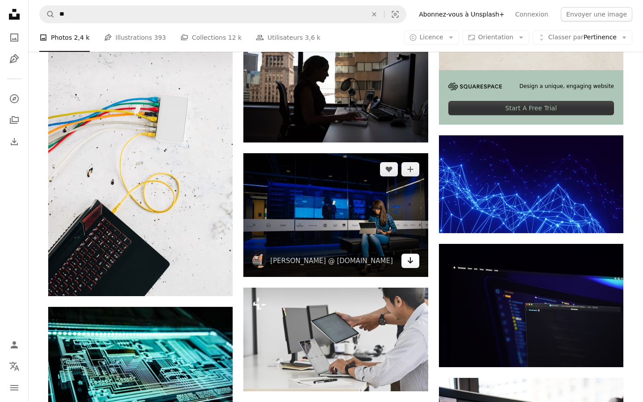
click at [411, 261] on icon "Télécharger" at bounding box center [410, 260] width 6 height 6
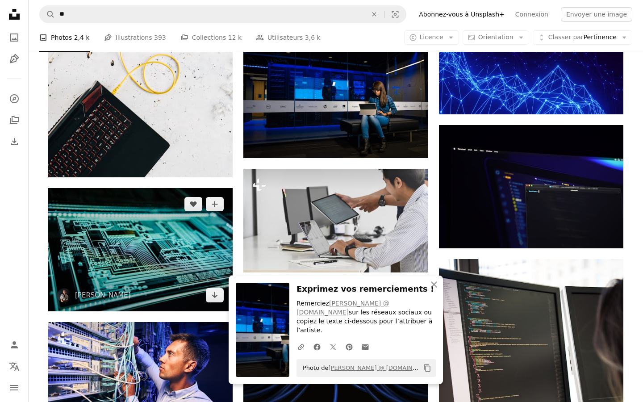
scroll to position [464, 0]
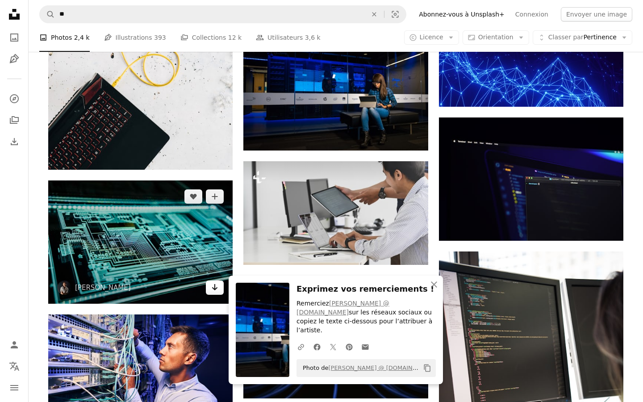
click at [216, 288] on icon "Télécharger" at bounding box center [215, 287] width 6 height 6
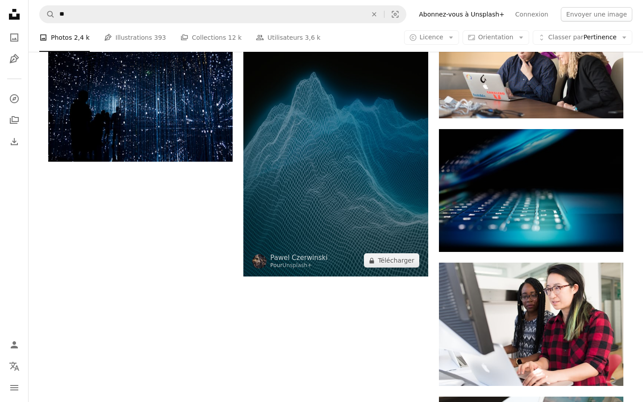
scroll to position [1003, 0]
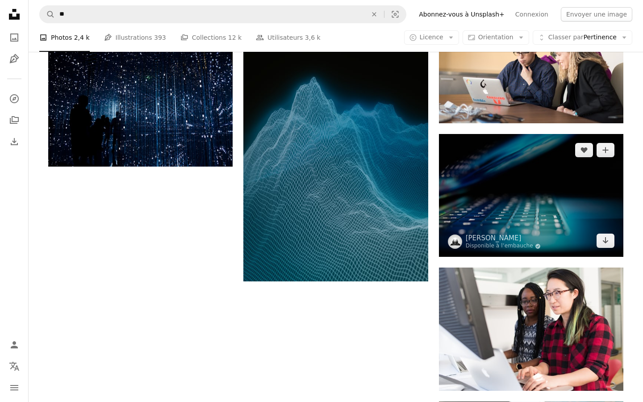
click at [617, 244] on img at bounding box center [531, 195] width 184 height 123
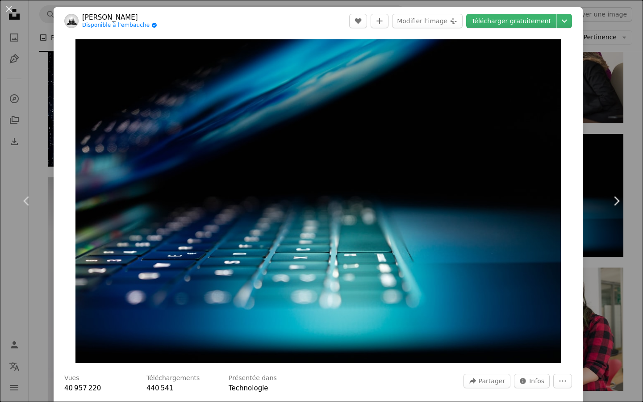
click at [632, 150] on div "An X shape Chevron left Chevron right [PERSON_NAME] Disponible à l’embauche A c…" at bounding box center [321, 201] width 643 height 402
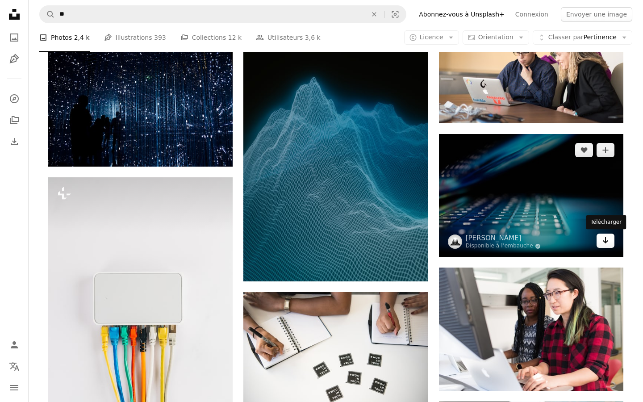
click at [607, 241] on icon "Télécharger" at bounding box center [606, 240] width 6 height 6
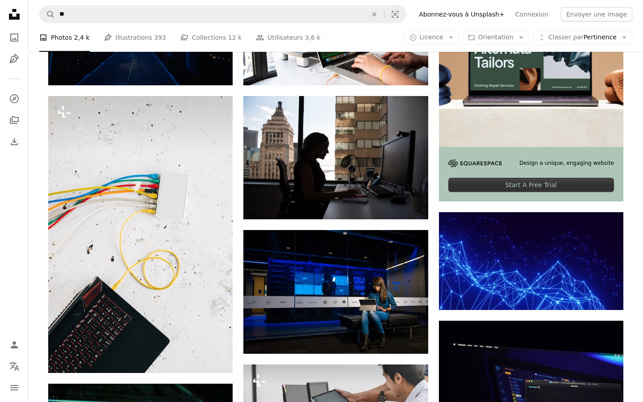
scroll to position [199, 0]
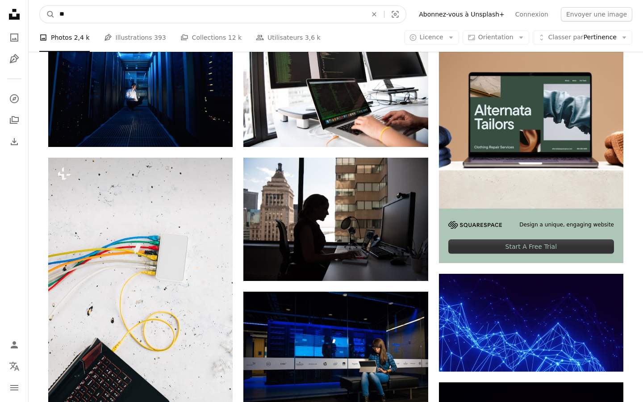
click at [89, 17] on input "**" at bounding box center [210, 14] width 310 height 17
type input "*"
type input "*********"
click at [47, 14] on button "A magnifying glass" at bounding box center [47, 14] width 15 height 17
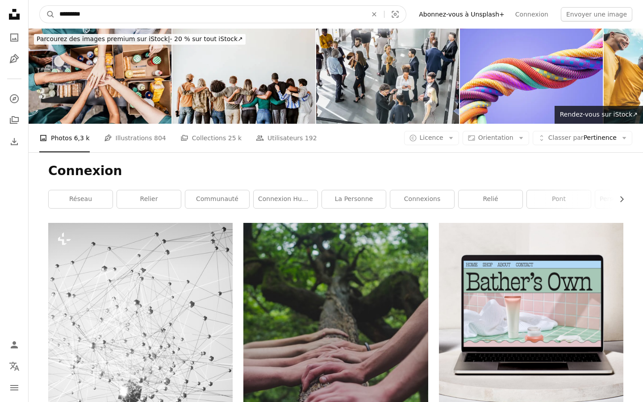
click at [113, 16] on input "*********" at bounding box center [210, 14] width 310 height 17
type input "**********"
click at [47, 14] on button "A magnifying glass" at bounding box center [47, 14] width 15 height 17
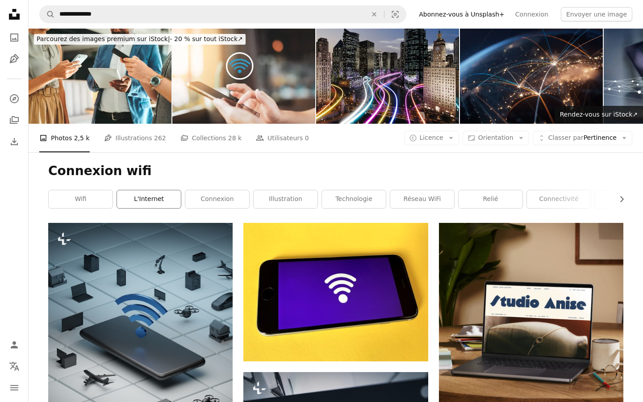
click at [161, 197] on link "l'Internet" at bounding box center [149, 199] width 64 height 18
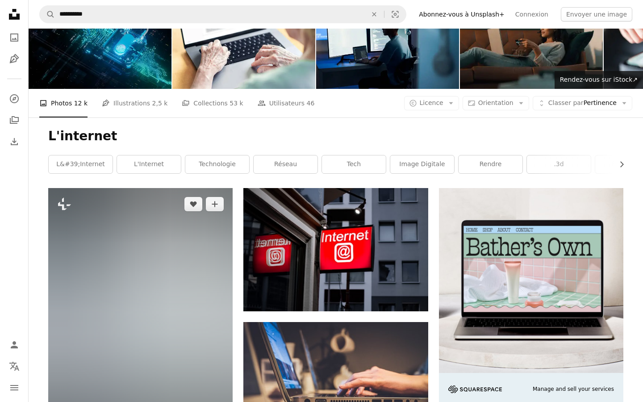
scroll to position [26, 0]
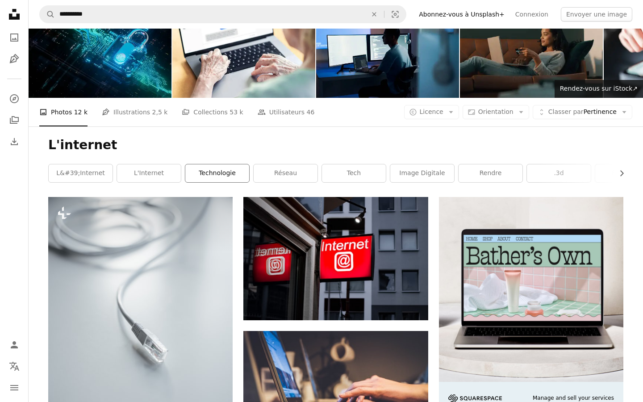
click at [224, 178] on link "Technologie" at bounding box center [217, 173] width 64 height 18
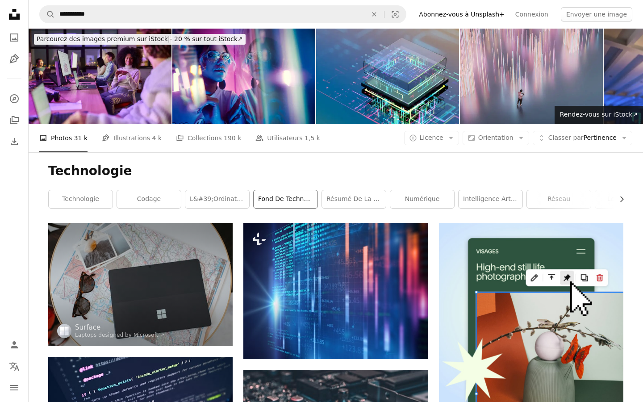
click at [281, 198] on link "fond de technologie" at bounding box center [286, 199] width 64 height 18
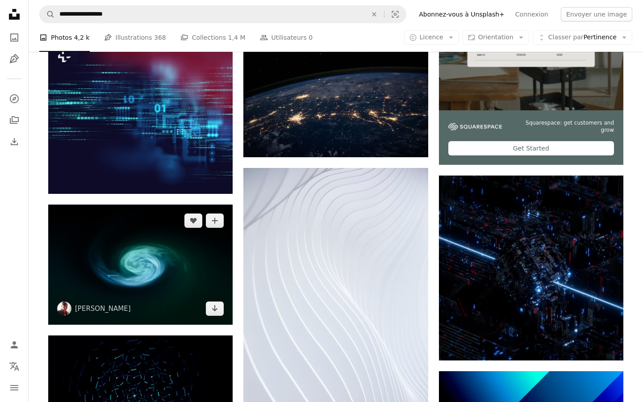
scroll to position [298, 0]
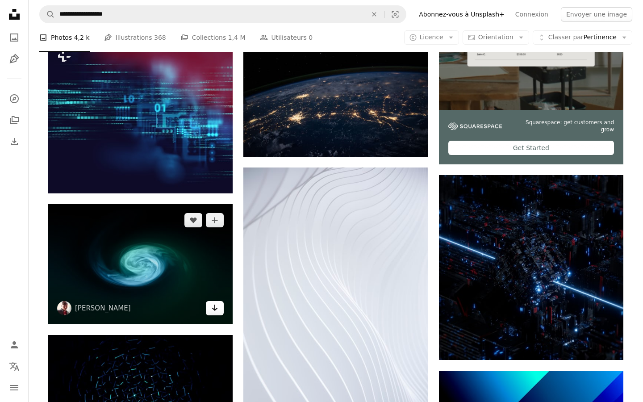
click at [218, 307] on icon "Arrow pointing down" at bounding box center [214, 307] width 7 height 11
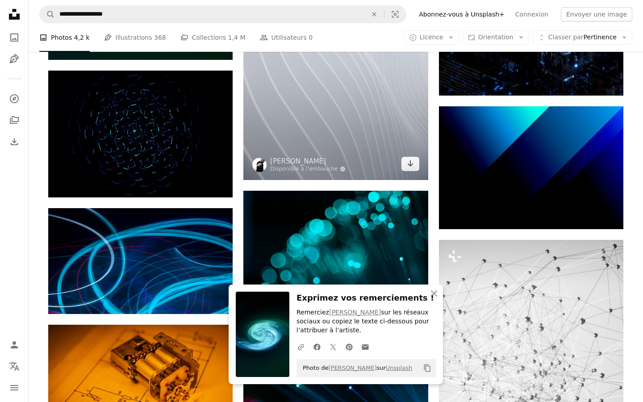
scroll to position [563, 0]
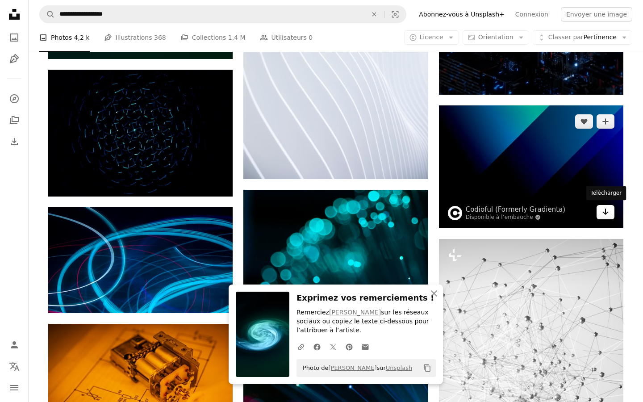
click at [605, 213] on icon "Arrow pointing down" at bounding box center [605, 211] width 7 height 11
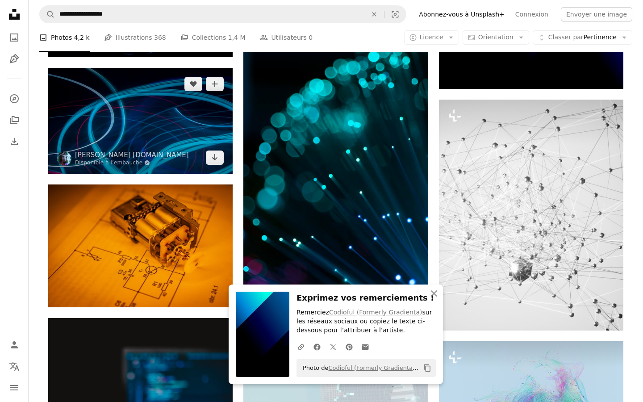
scroll to position [702, 0]
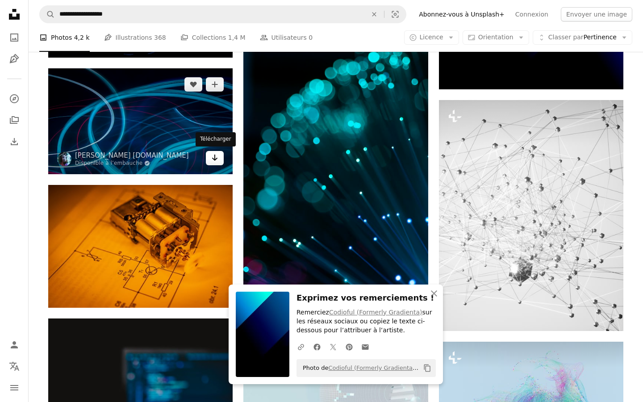
click at [212, 155] on icon "Arrow pointing down" at bounding box center [214, 157] width 7 height 11
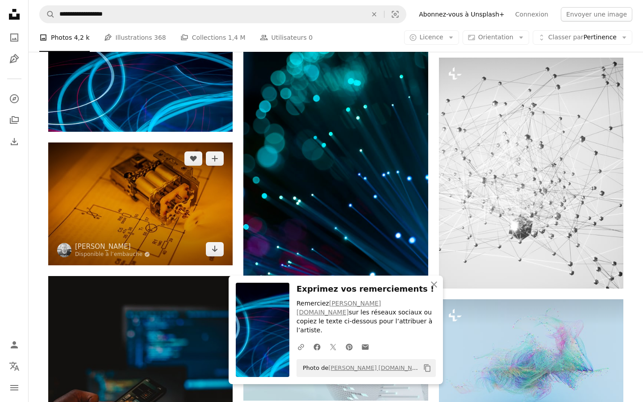
scroll to position [753, 0]
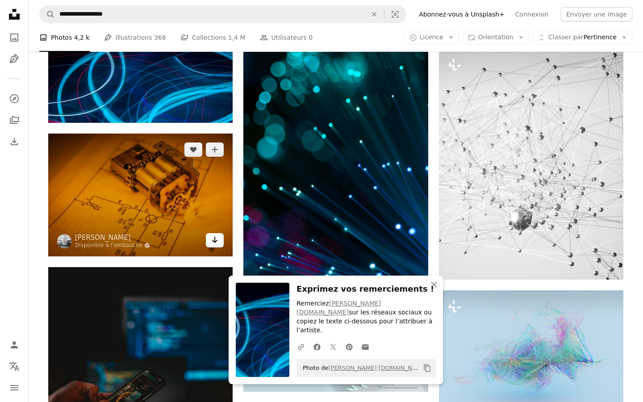
click at [214, 241] on icon "Télécharger" at bounding box center [215, 240] width 6 height 6
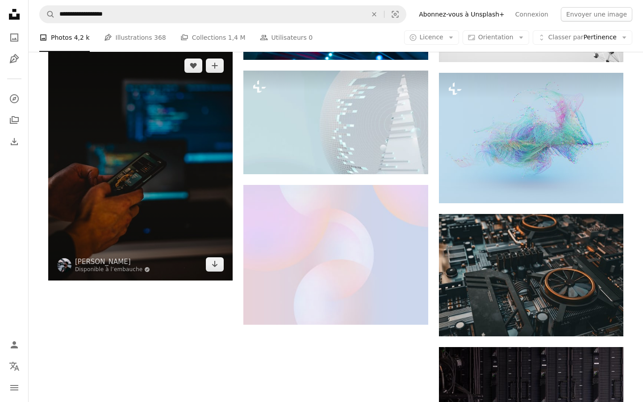
scroll to position [951, 0]
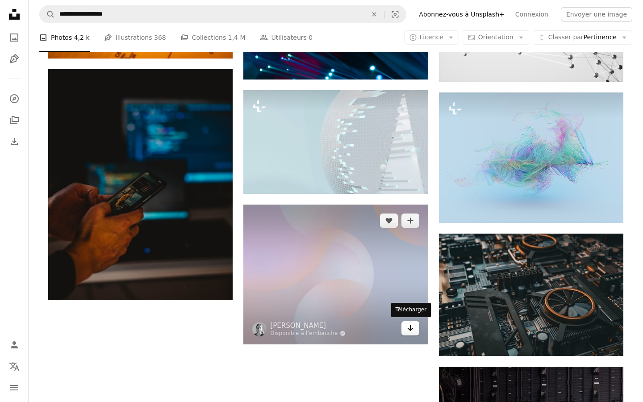
click at [408, 333] on link "Arrow pointing down" at bounding box center [411, 328] width 18 height 14
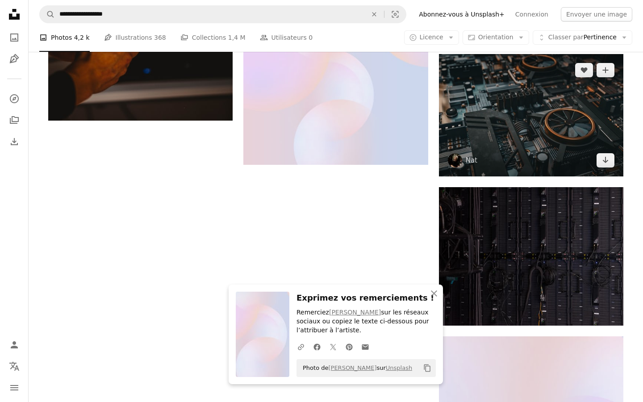
scroll to position [1130, 0]
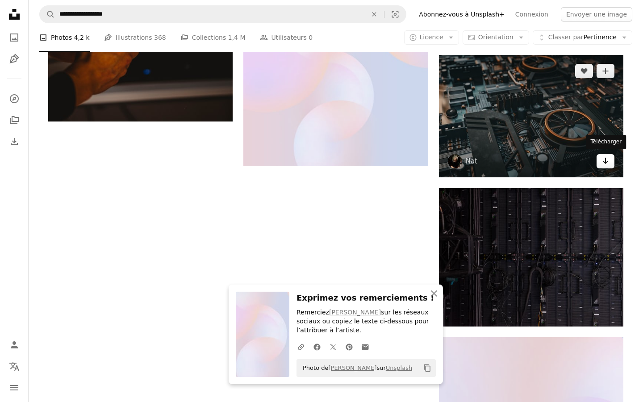
click at [612, 163] on link "Arrow pointing down" at bounding box center [606, 161] width 18 height 14
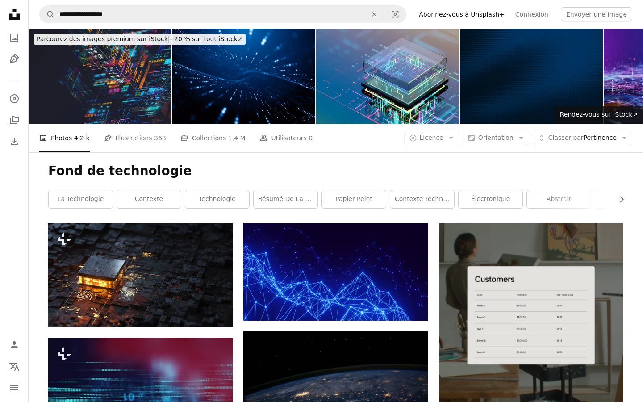
scroll to position [0, 0]
click at [421, 201] on link "Contexte technique" at bounding box center [422, 199] width 64 height 18
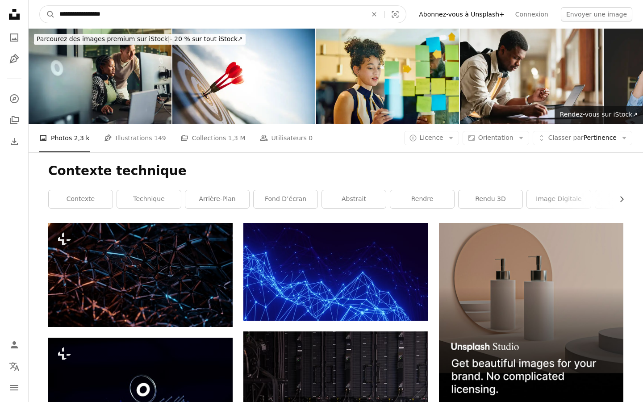
drag, startPoint x: 133, startPoint y: 14, endPoint x: 24, endPoint y: 0, distance: 109.8
type input "**********"
click at [47, 14] on button "A magnifying glass" at bounding box center [47, 14] width 15 height 17
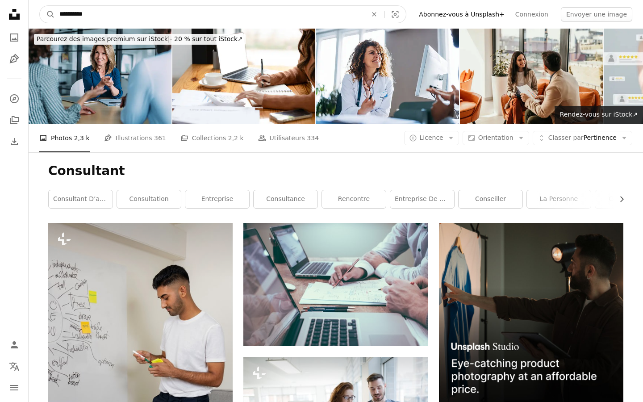
drag, startPoint x: 101, startPoint y: 16, endPoint x: 18, endPoint y: 17, distance: 82.6
type input "**********"
click at [47, 14] on button "A magnifying glass" at bounding box center [47, 14] width 15 height 17
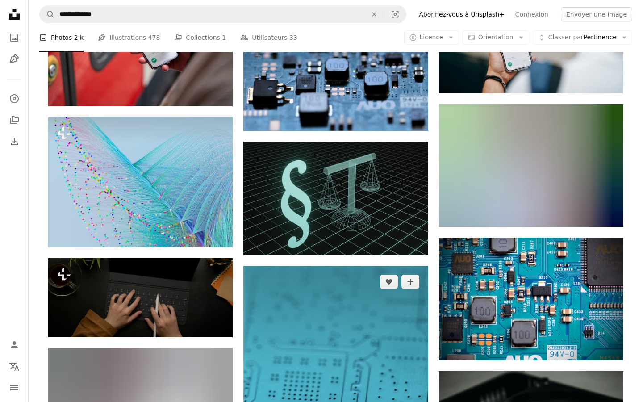
scroll to position [520, 0]
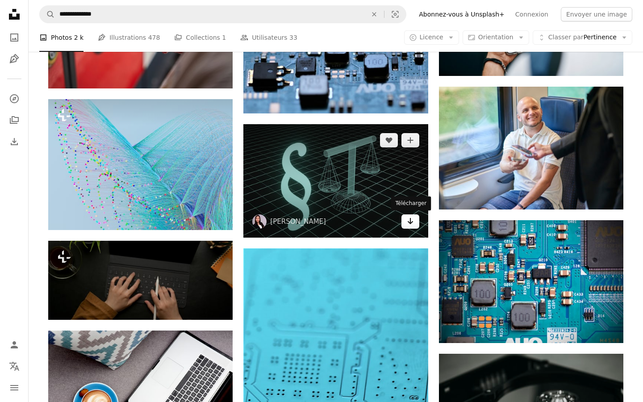
click at [415, 221] on link "Arrow pointing down" at bounding box center [411, 221] width 18 height 14
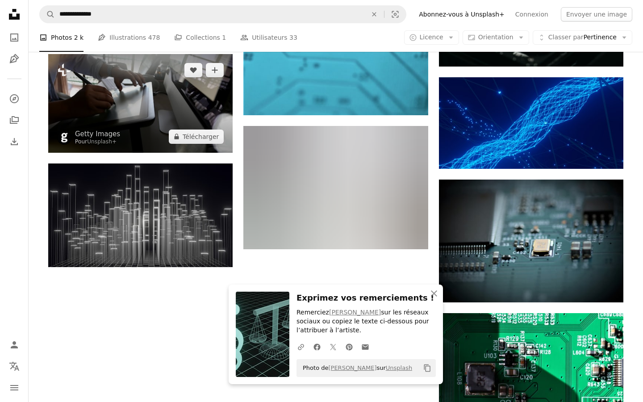
scroll to position [944, 0]
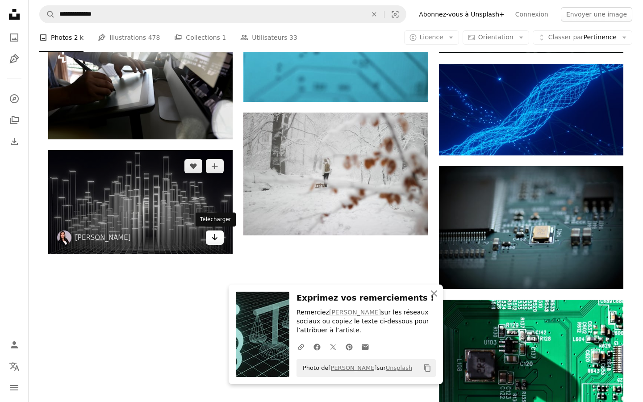
click at [217, 239] on icon "Arrow pointing down" at bounding box center [214, 237] width 7 height 11
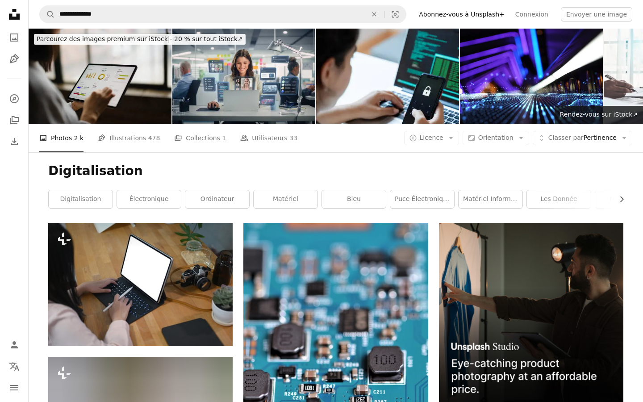
scroll to position [0, 0]
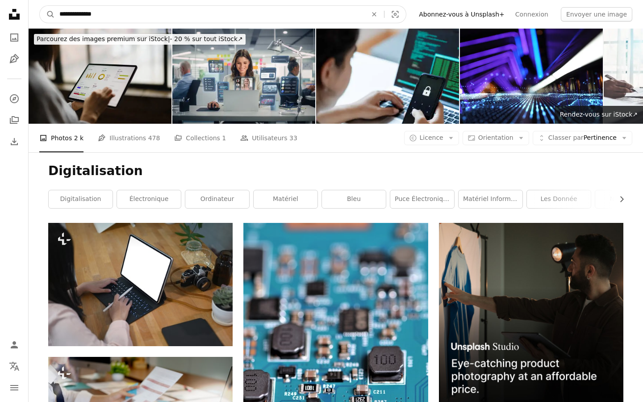
drag, startPoint x: 115, startPoint y: 9, endPoint x: 92, endPoint y: 13, distance: 22.8
click at [92, 13] on input "**********" at bounding box center [210, 14] width 310 height 17
click at [113, 17] on input "**********" at bounding box center [210, 14] width 310 height 17
drag, startPoint x: 113, startPoint y: 17, endPoint x: 51, endPoint y: 16, distance: 61.2
click at [51, 16] on form "**********" at bounding box center [222, 14] width 367 height 18
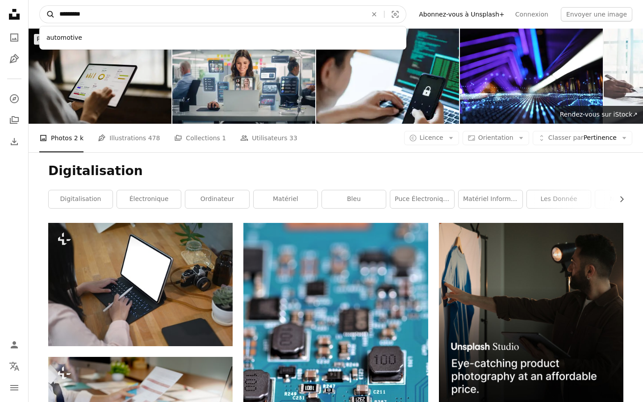
type input "**********"
click at [47, 14] on button "A magnifying glass" at bounding box center [47, 14] width 15 height 17
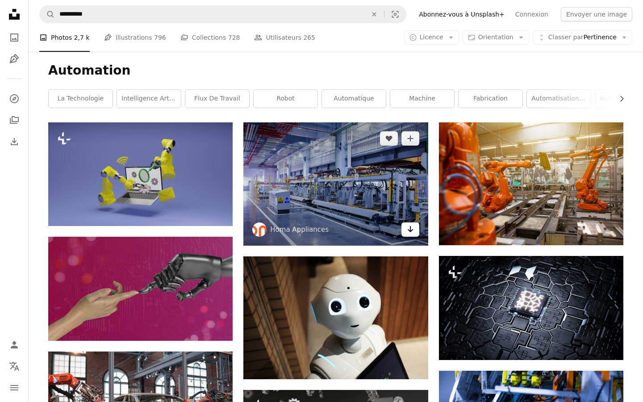
click at [415, 231] on link "Arrow pointing down" at bounding box center [411, 229] width 18 height 14
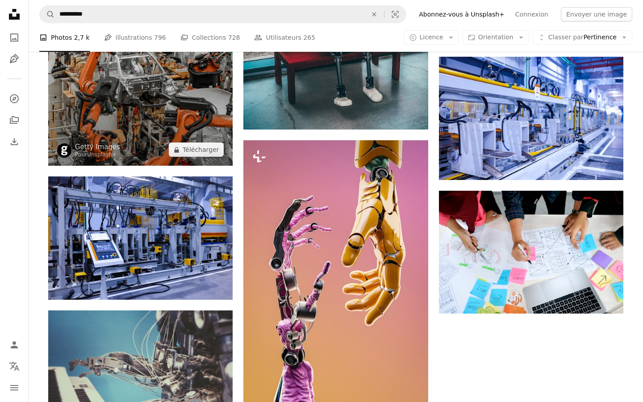
scroll to position [747, 0]
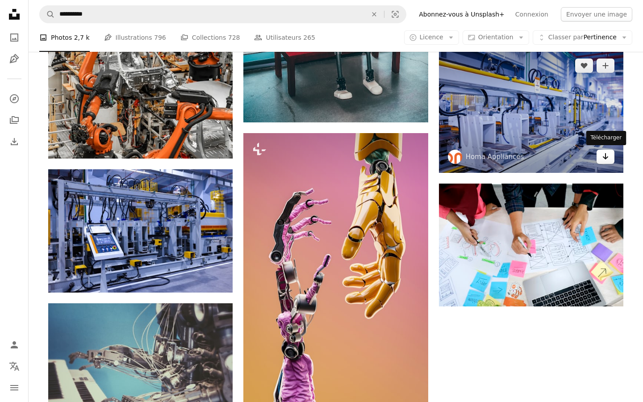
click at [608, 155] on icon "Télécharger" at bounding box center [606, 156] width 6 height 6
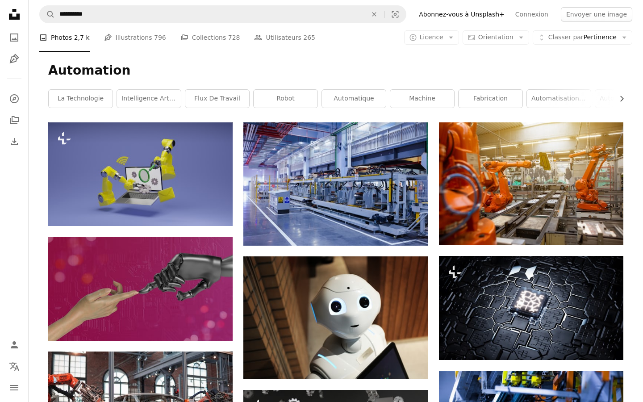
scroll to position [0, 0]
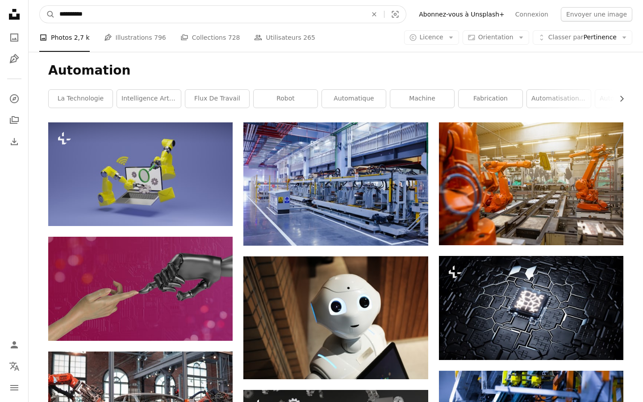
click at [101, 15] on input "**********" at bounding box center [210, 14] width 310 height 17
click at [59, 15] on input "**********" at bounding box center [210, 14] width 310 height 17
type input "**********"
click at [47, 14] on button "A magnifying glass" at bounding box center [47, 14] width 15 height 17
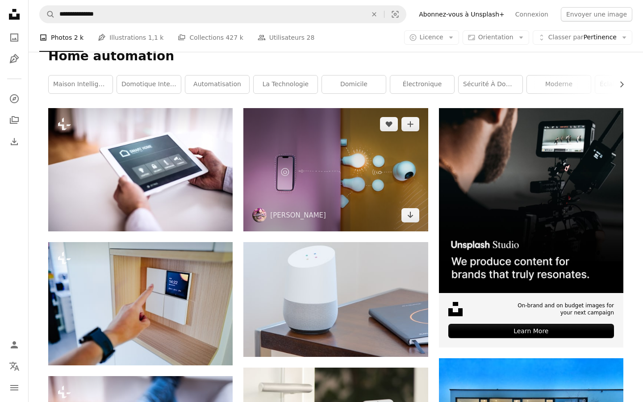
scroll to position [116, 0]
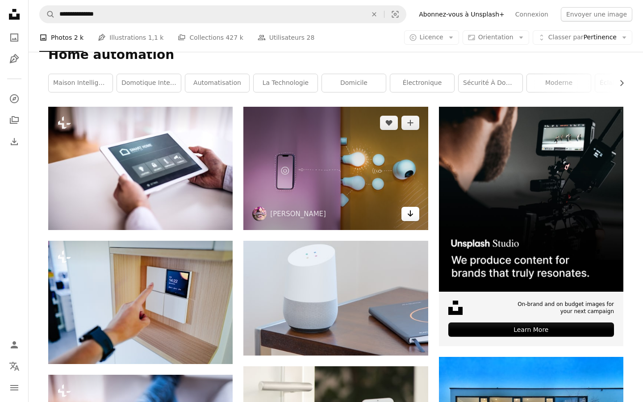
click at [410, 213] on icon "Arrow pointing down" at bounding box center [410, 213] width 7 height 11
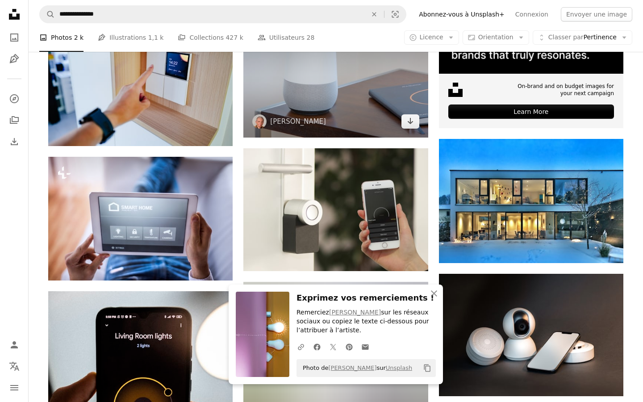
scroll to position [335, 0]
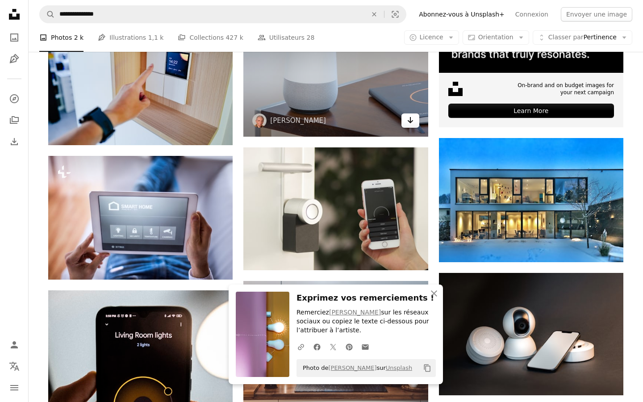
click at [414, 122] on icon "Arrow pointing down" at bounding box center [410, 120] width 7 height 11
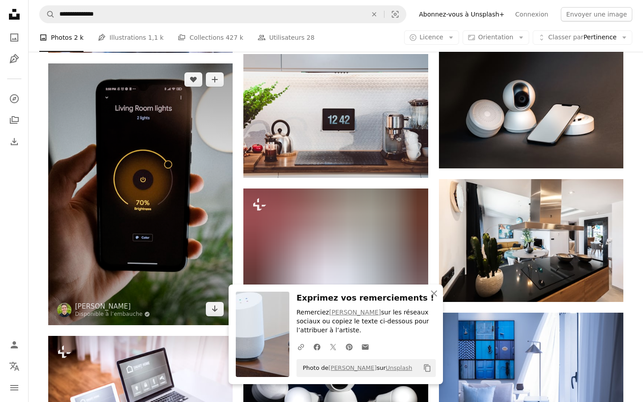
scroll to position [555, 0]
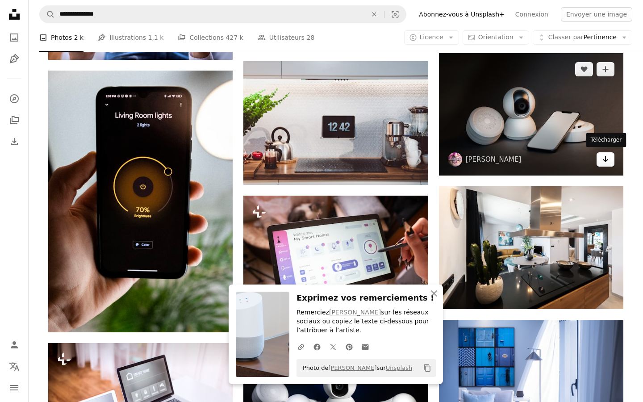
click at [612, 158] on link "Arrow pointing down" at bounding box center [606, 159] width 18 height 14
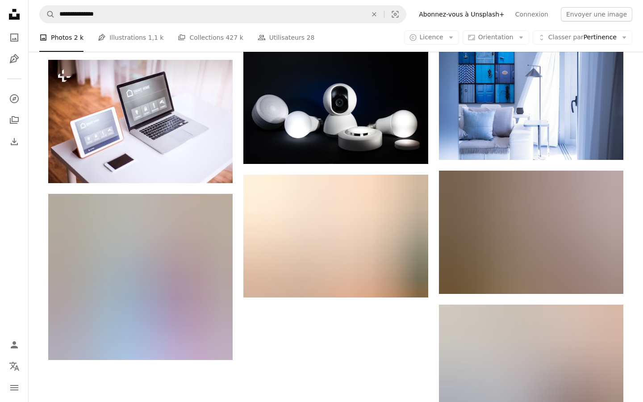
scroll to position [837, 0]
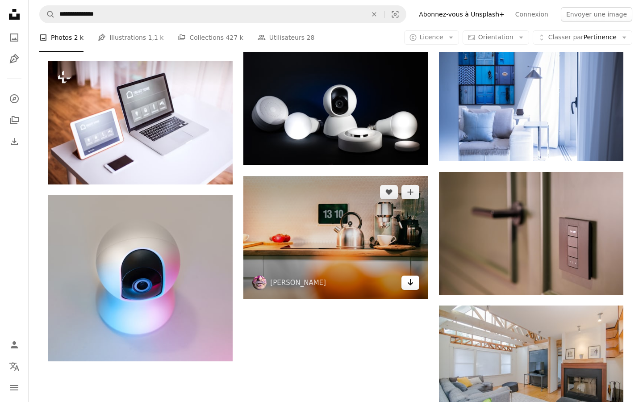
click at [410, 284] on icon "Arrow pointing down" at bounding box center [410, 282] width 7 height 11
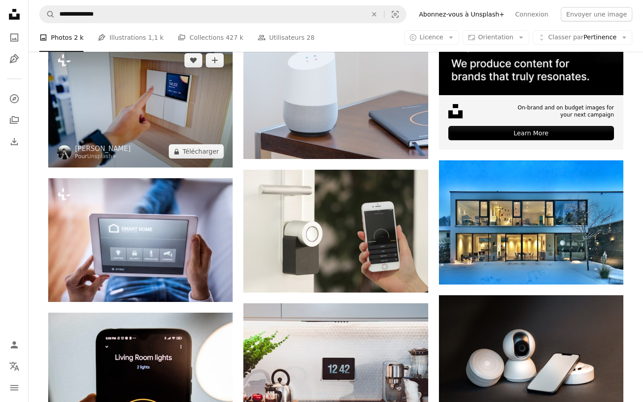
scroll to position [313, 0]
